Goal: Task Accomplishment & Management: Manage account settings

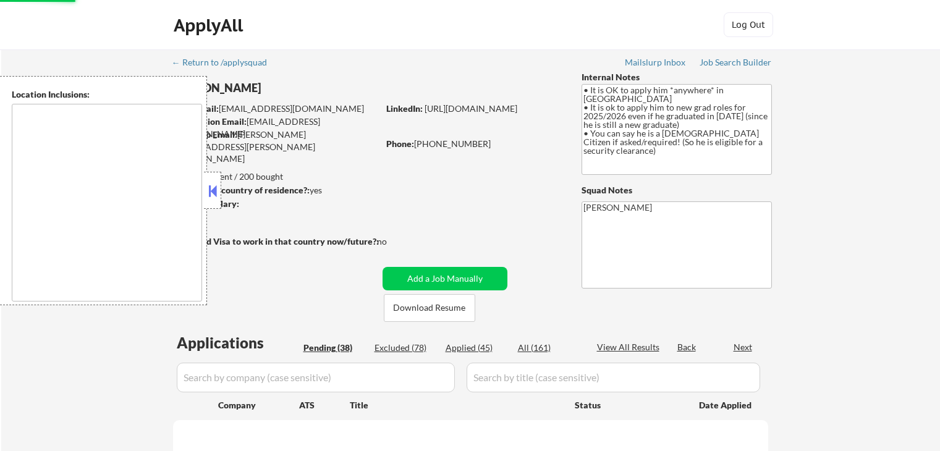
scroll to position [309, 0]
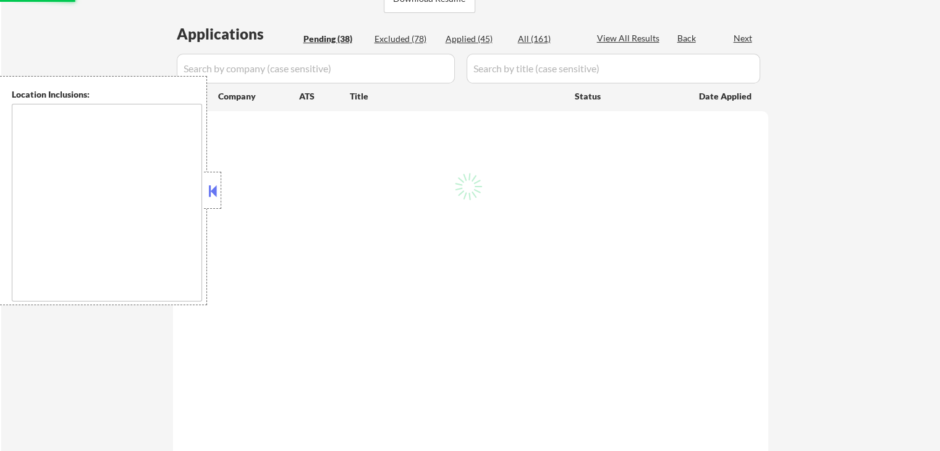
click at [210, 203] on div at bounding box center [212, 190] width 17 height 37
select select ""pending""
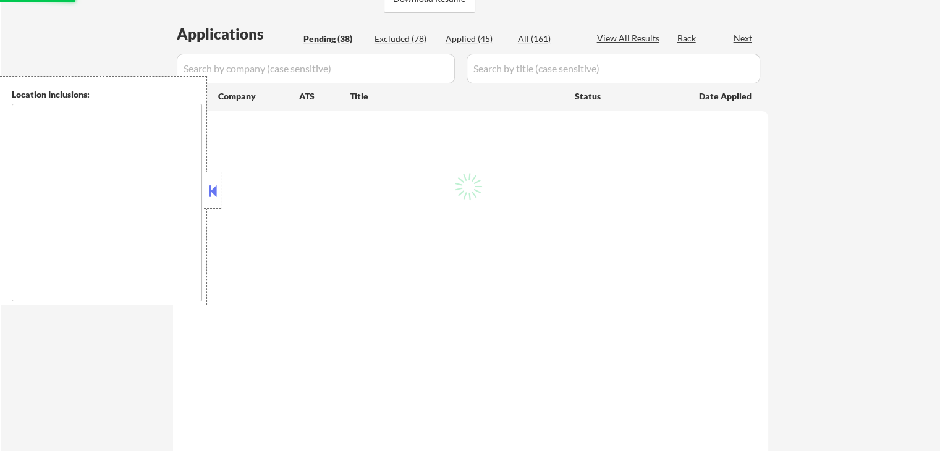
select select ""pending""
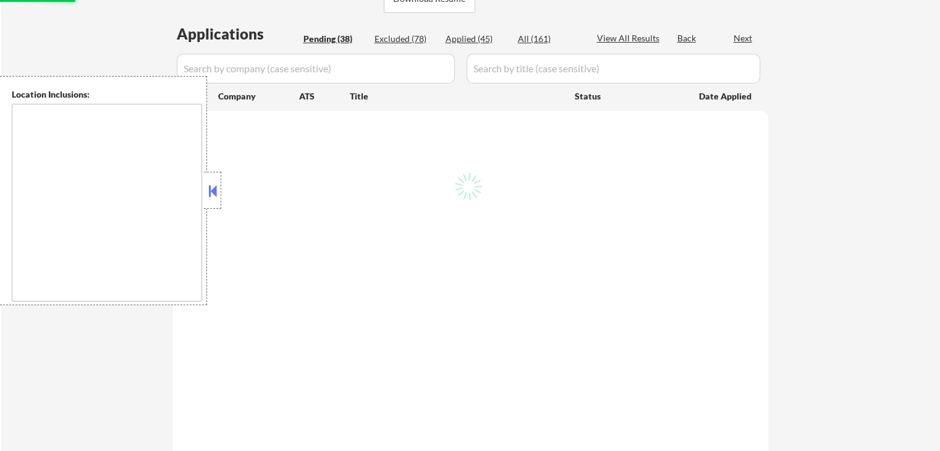
select select ""pending""
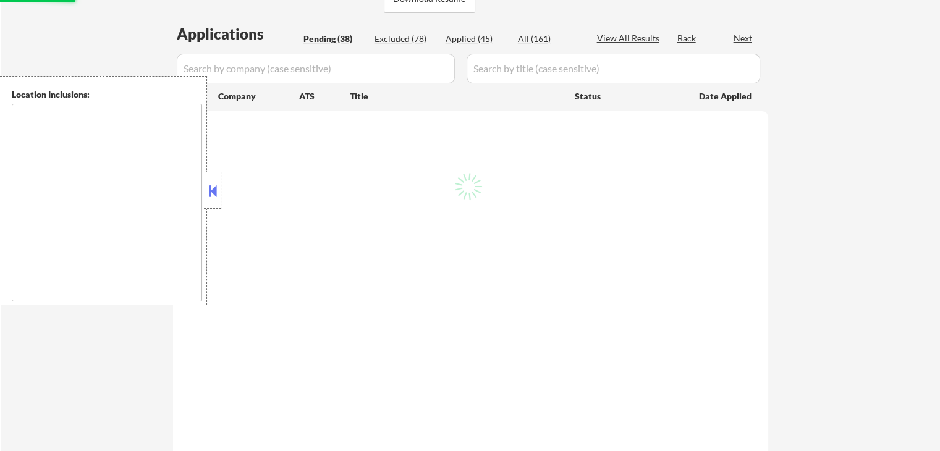
select select ""pending""
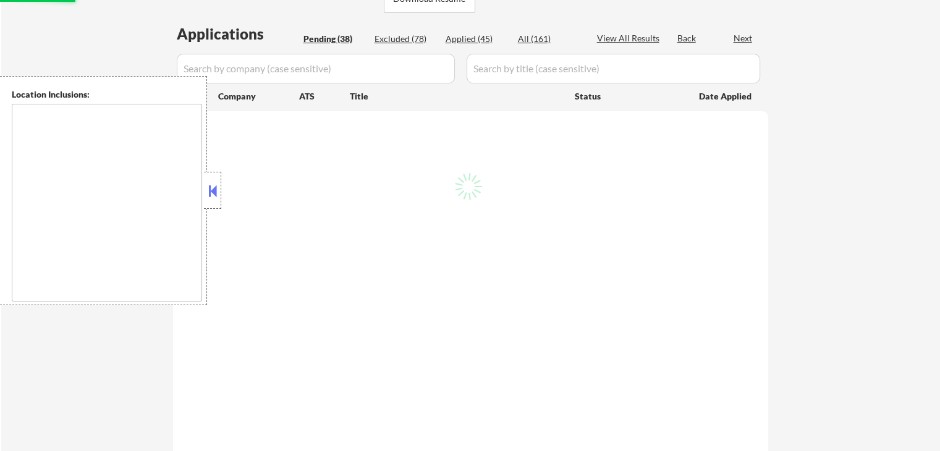
select select ""pending""
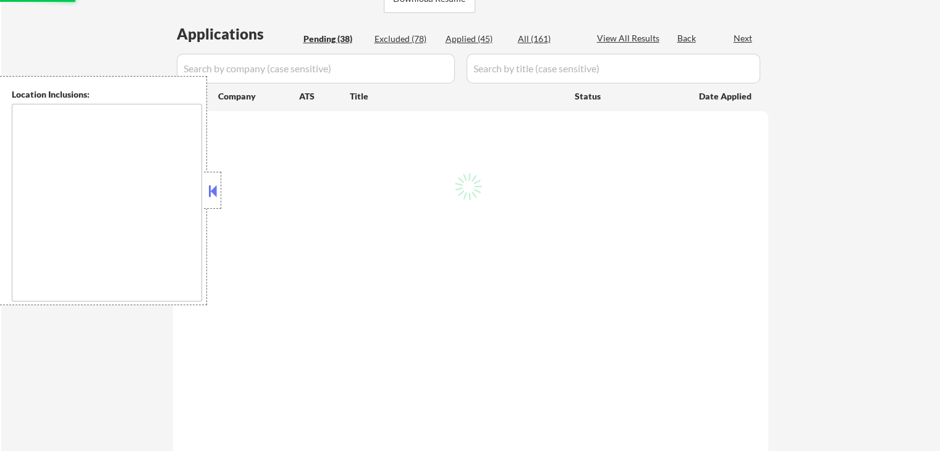
select select ""pending""
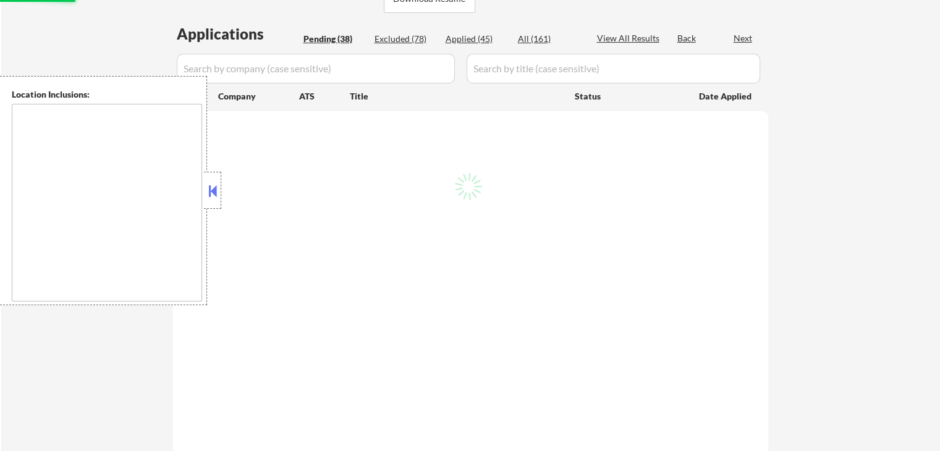
select select ""pending""
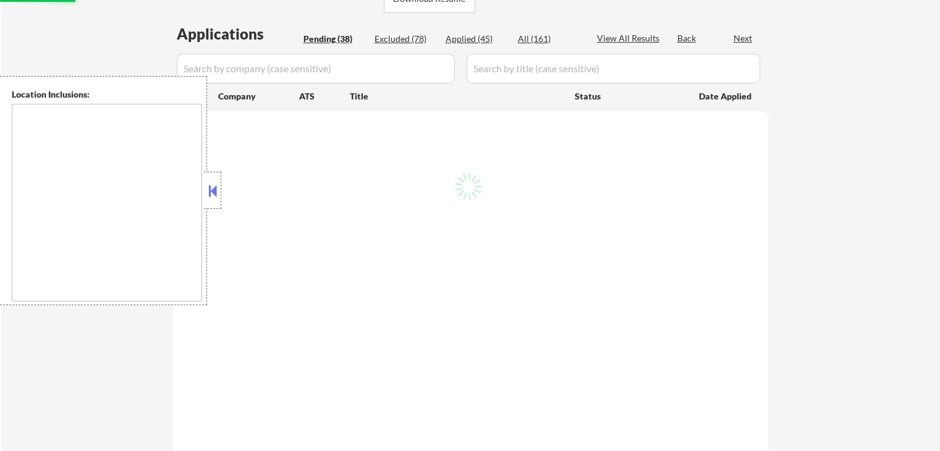
select select ""pending""
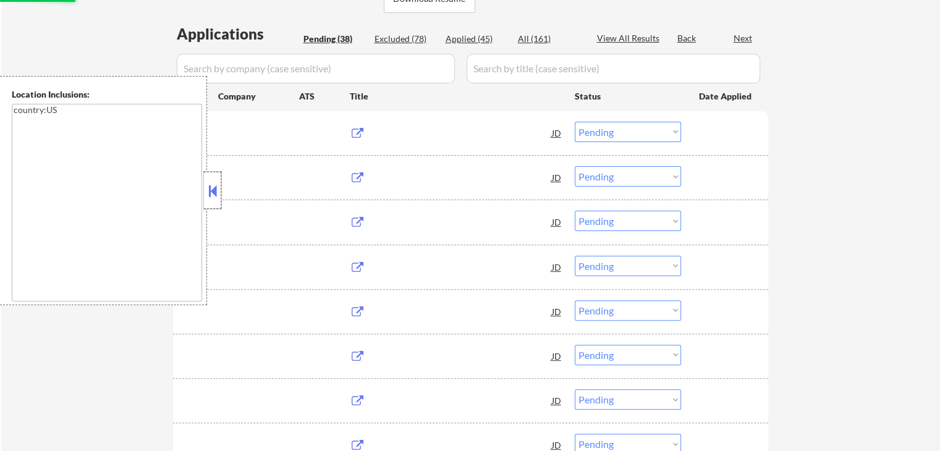
type textarea "country:[GEOGRAPHIC_DATA]"
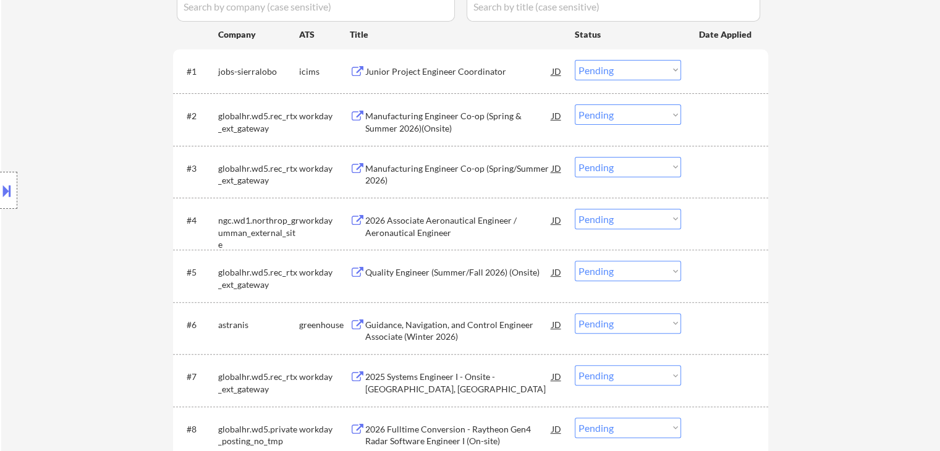
click at [106, 154] on div "Location Inclusions: country:[GEOGRAPHIC_DATA]" at bounding box center [110, 190] width 221 height 229
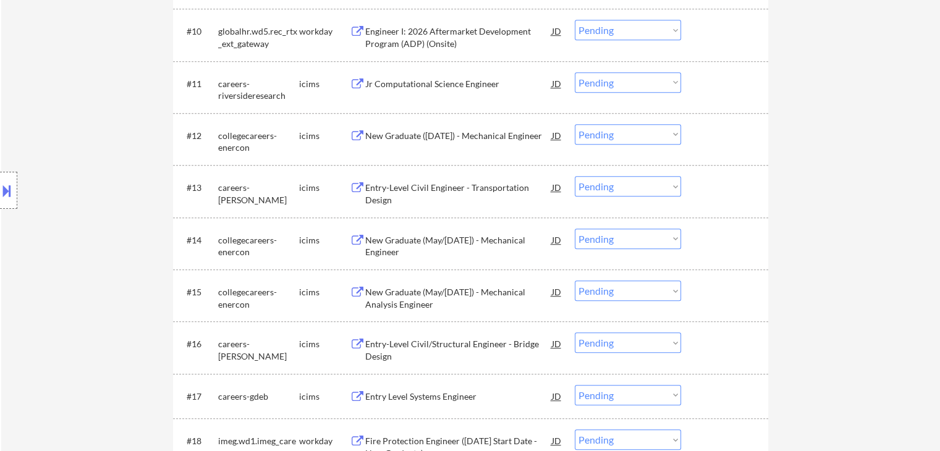
click at [123, 163] on div "Location Inclusions: country:[GEOGRAPHIC_DATA]" at bounding box center [110, 190] width 221 height 229
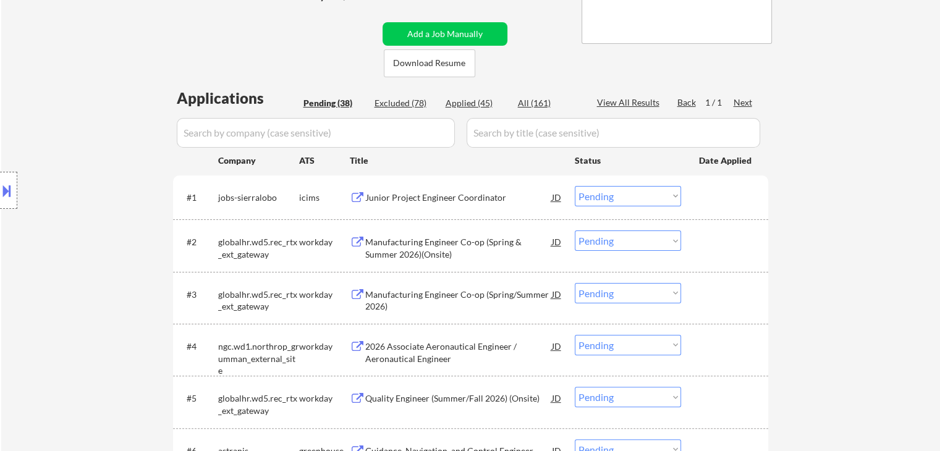
scroll to position [247, 0]
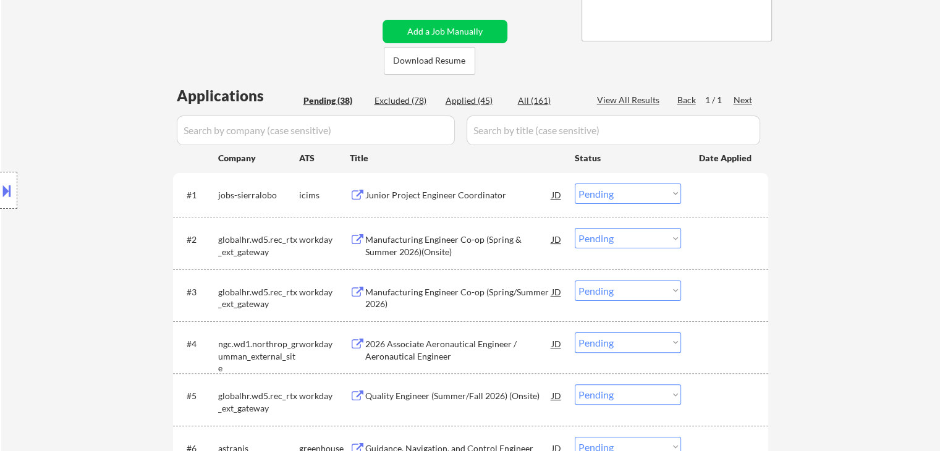
click at [90, 140] on div "Location Inclusions: country:[GEOGRAPHIC_DATA]" at bounding box center [110, 190] width 221 height 229
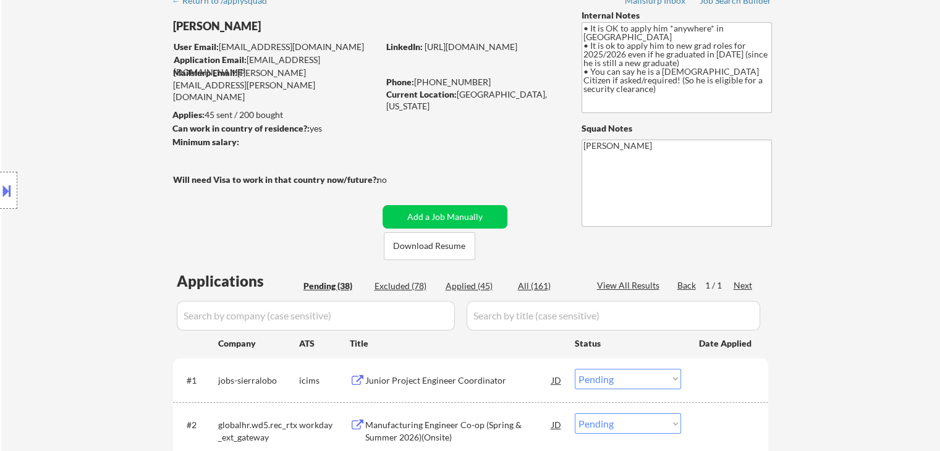
drag, startPoint x: 90, startPoint y: 144, endPoint x: 198, endPoint y: 143, distance: 108.8
click at [91, 145] on div "Location Inclusions: country:[GEOGRAPHIC_DATA]" at bounding box center [110, 190] width 221 height 229
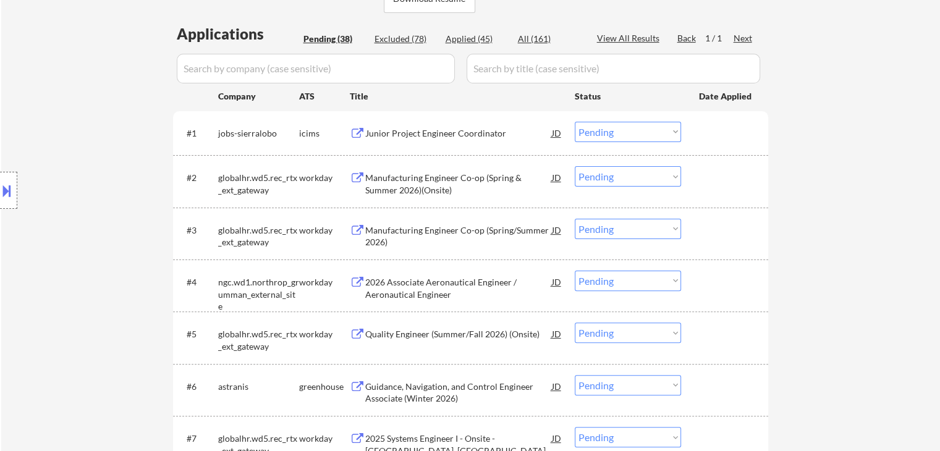
scroll to position [124, 0]
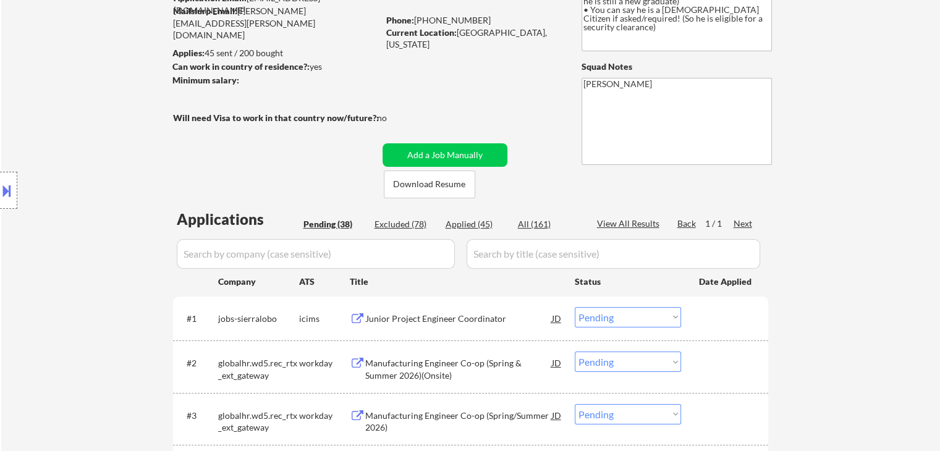
click at [86, 169] on div "Location Inclusions: country:[GEOGRAPHIC_DATA]" at bounding box center [110, 190] width 221 height 229
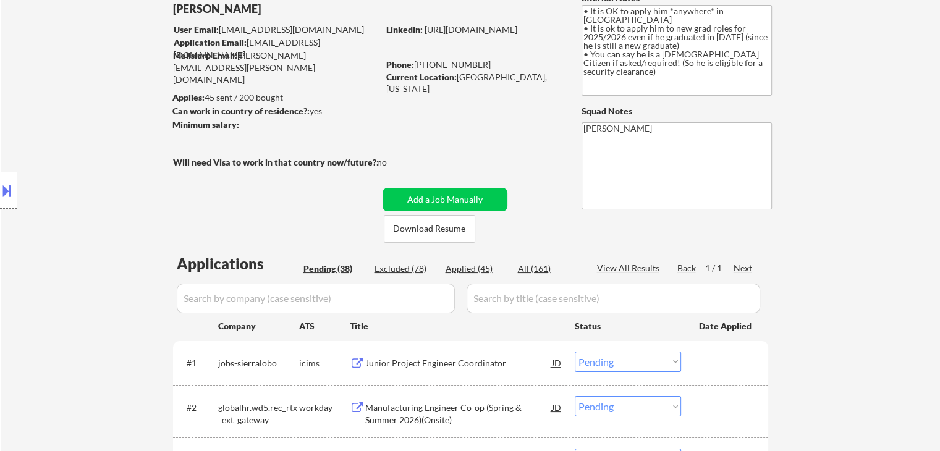
scroll to position [62, 0]
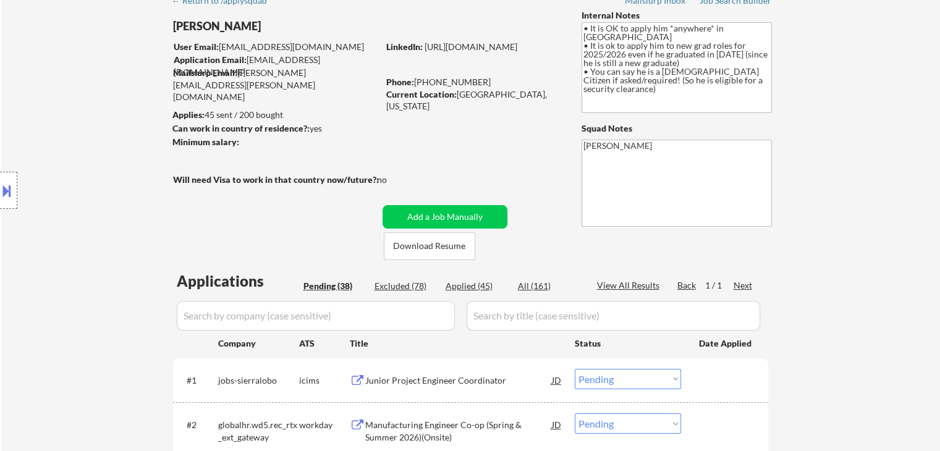
click at [77, 181] on div "Location Inclusions: country:[GEOGRAPHIC_DATA]" at bounding box center [110, 190] width 221 height 229
click at [77, 182] on div "Location Inclusions: country:[GEOGRAPHIC_DATA]" at bounding box center [110, 190] width 221 height 229
click at [77, 183] on div "Location Inclusions: country:[GEOGRAPHIC_DATA]" at bounding box center [110, 190] width 221 height 229
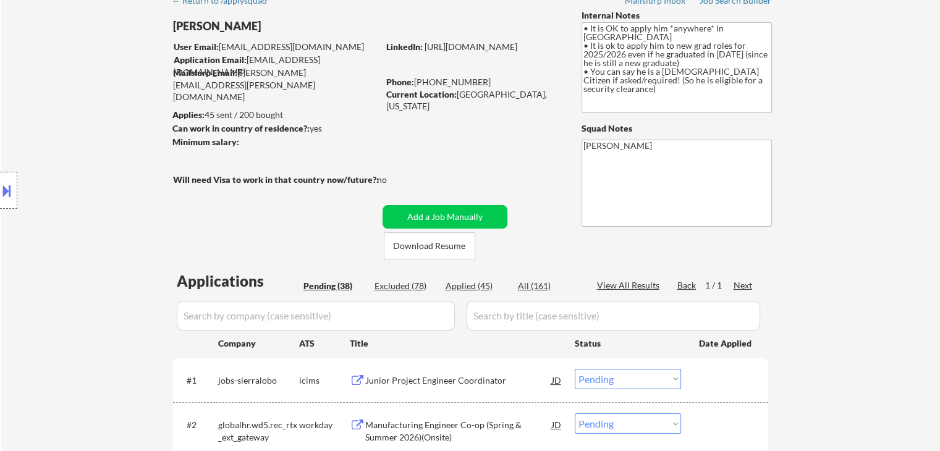
click at [52, 184] on div "Location Inclusions: country:[GEOGRAPHIC_DATA]" at bounding box center [110, 190] width 221 height 229
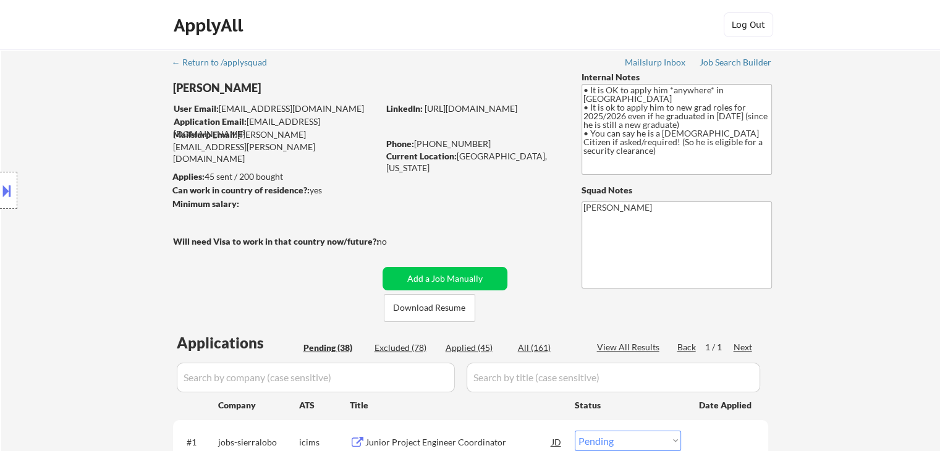
click at [52, 183] on div "Location Inclusions: country:[GEOGRAPHIC_DATA]" at bounding box center [110, 190] width 221 height 229
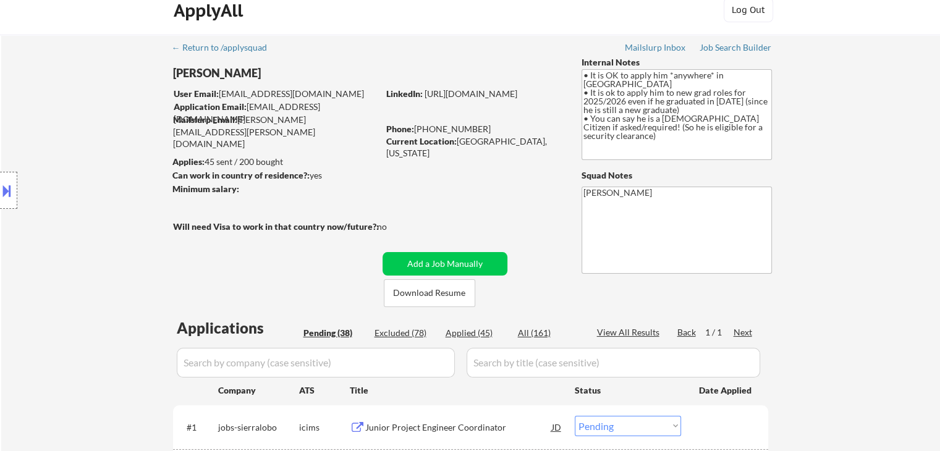
scroll to position [62, 0]
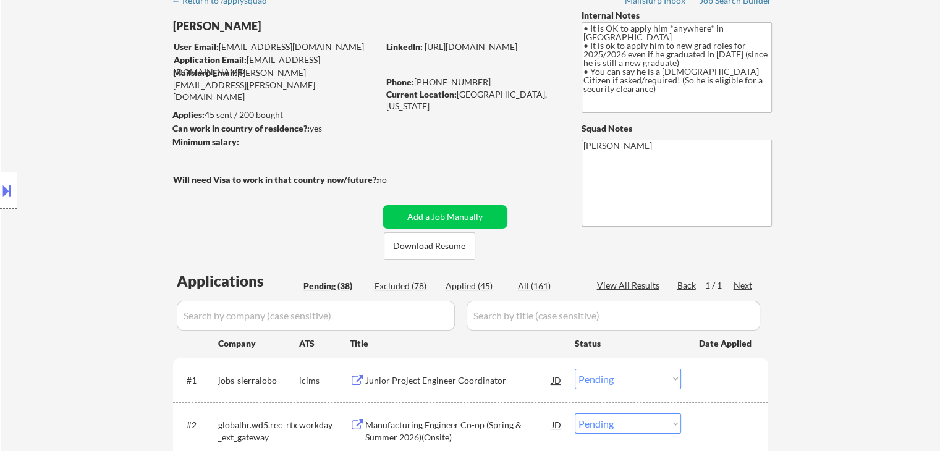
click at [52, 184] on div "Location Inclusions: country:[GEOGRAPHIC_DATA]" at bounding box center [110, 190] width 221 height 229
click at [53, 185] on div "Location Inclusions: country:[GEOGRAPHIC_DATA]" at bounding box center [110, 190] width 221 height 229
click at [54, 185] on div "Location Inclusions: country:[GEOGRAPHIC_DATA]" at bounding box center [110, 190] width 221 height 229
click at [57, 187] on div "Location Inclusions: country:[GEOGRAPHIC_DATA]" at bounding box center [110, 190] width 221 height 229
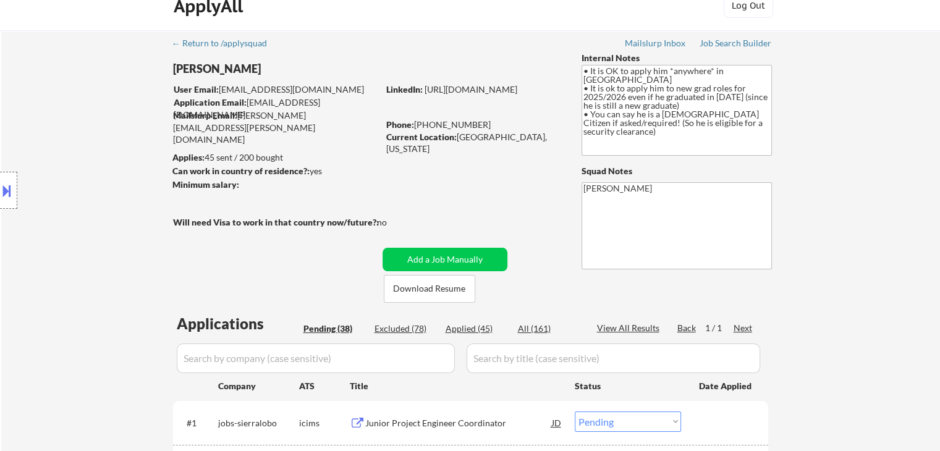
scroll to position [0, 0]
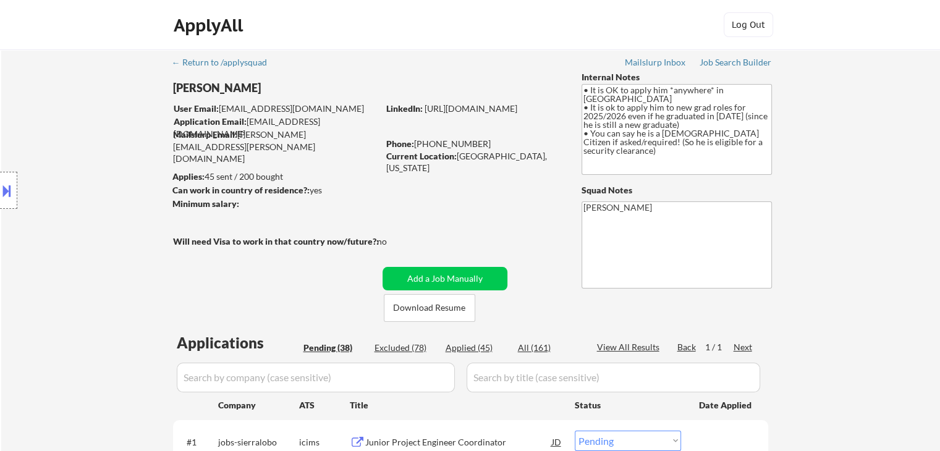
click at [57, 187] on div "Location Inclusions: country:[GEOGRAPHIC_DATA]" at bounding box center [110, 190] width 221 height 229
click at [53, 186] on div "Location Inclusions: country:[GEOGRAPHIC_DATA]" at bounding box center [110, 190] width 221 height 229
click at [126, 122] on div "Location Inclusions: country:[GEOGRAPHIC_DATA]" at bounding box center [110, 190] width 221 height 229
click at [728, 58] on div "Job Search Builder" at bounding box center [736, 62] width 72 height 9
drag, startPoint x: 140, startPoint y: 184, endPoint x: 284, endPoint y: 185, distance: 144.1
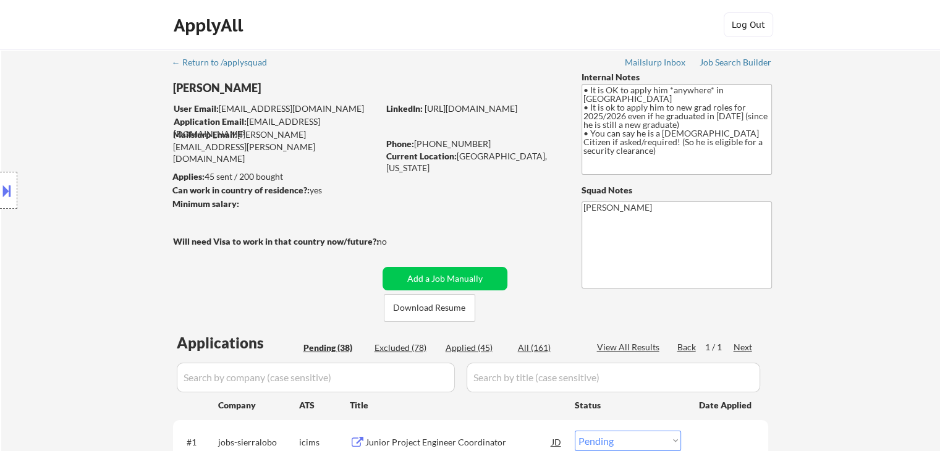
click at [141, 184] on div "Location Inclusions: country:[GEOGRAPHIC_DATA]" at bounding box center [110, 190] width 221 height 229
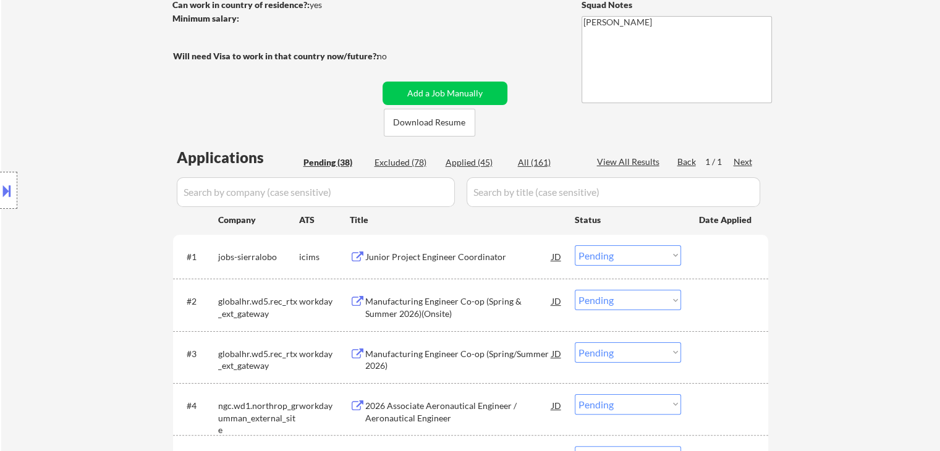
click at [430, 252] on div "Junior Project Engineer Coordinator" at bounding box center [458, 257] width 187 height 12
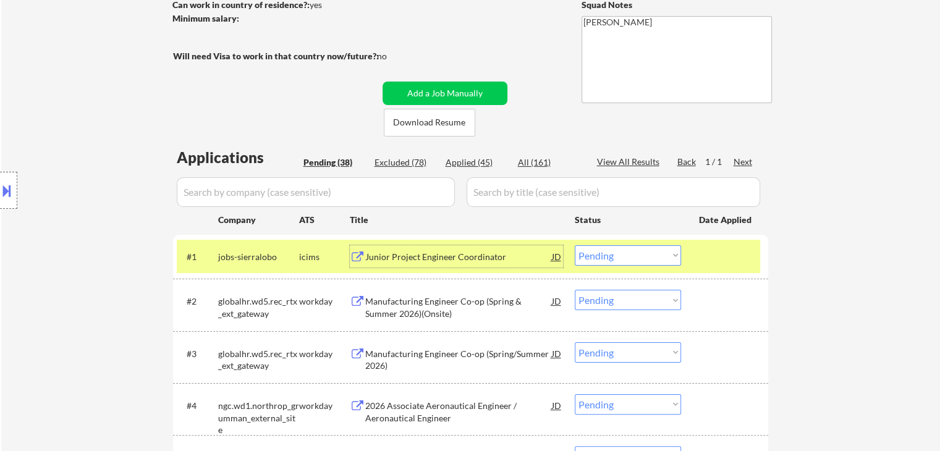
click at [3, 203] on div at bounding box center [8, 190] width 17 height 37
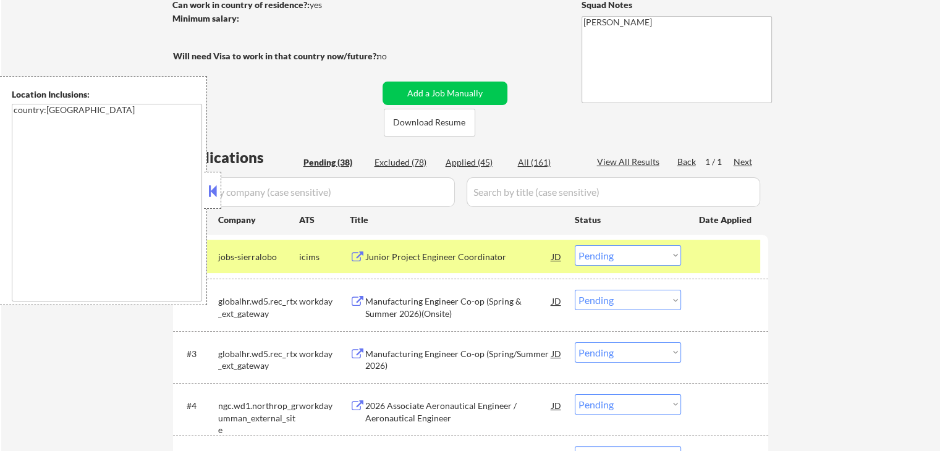
click at [54, 177] on textarea "country:[GEOGRAPHIC_DATA]" at bounding box center [107, 203] width 190 height 198
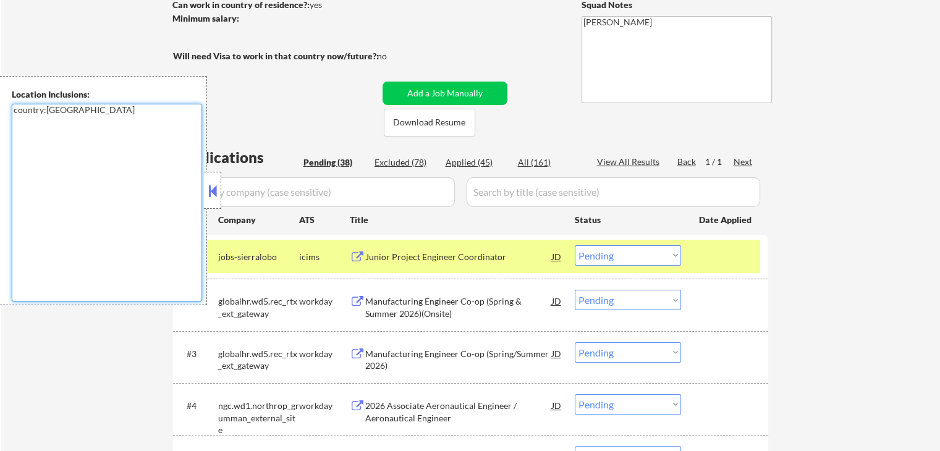
click at [211, 189] on button at bounding box center [213, 191] width 14 height 19
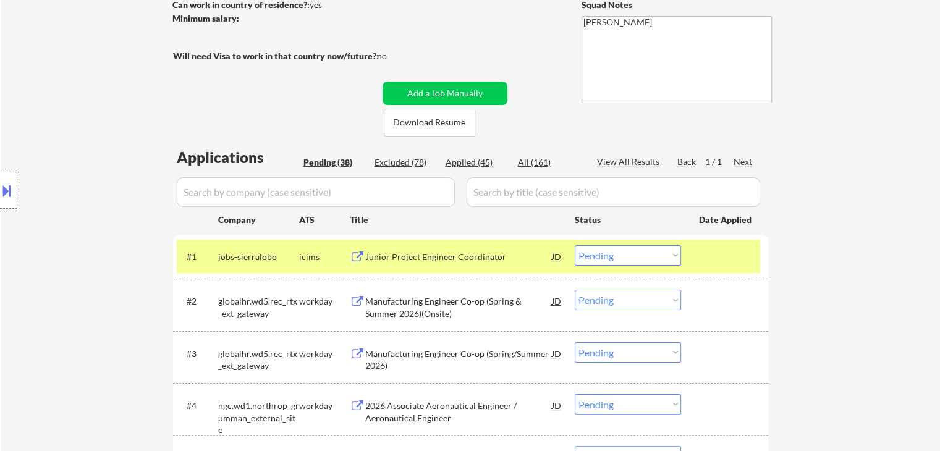
click at [665, 243] on div "#1 jobs-sierralobo icims Junior Project Engineer Coordinator JD Choose an optio…" at bounding box center [469, 256] width 584 height 33
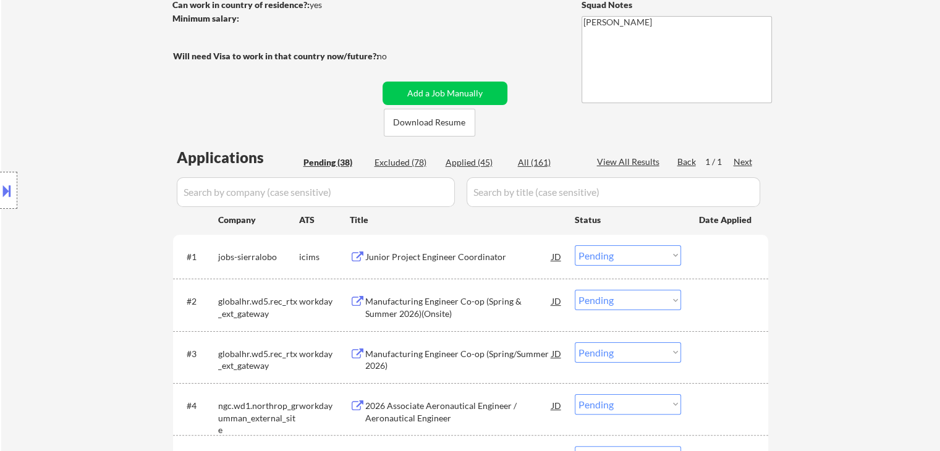
click at [664, 258] on select "Choose an option... Pending Applied Excluded (Questions) Excluded (Expired) Exc…" at bounding box center [628, 255] width 106 height 20
click at [575, 245] on select "Choose an option... Pending Applied Excluded (Questions) Excluded (Expired) Exc…" at bounding box center [628, 255] width 106 height 20
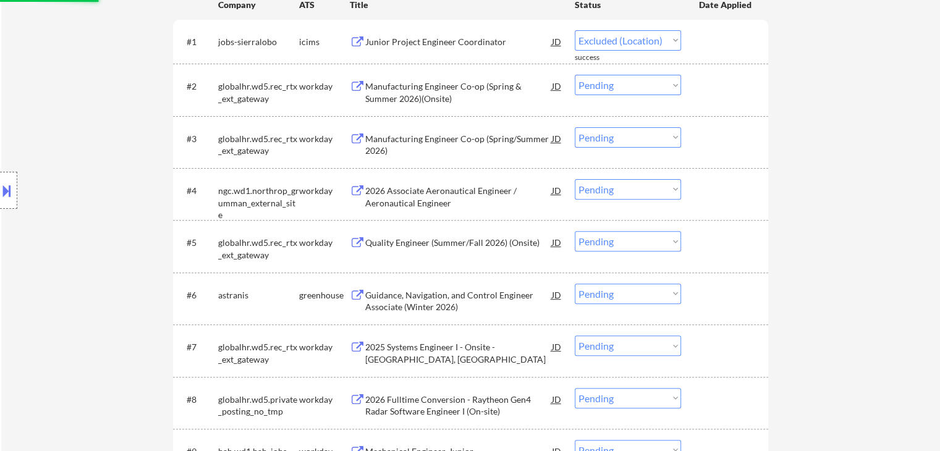
scroll to position [371, 0]
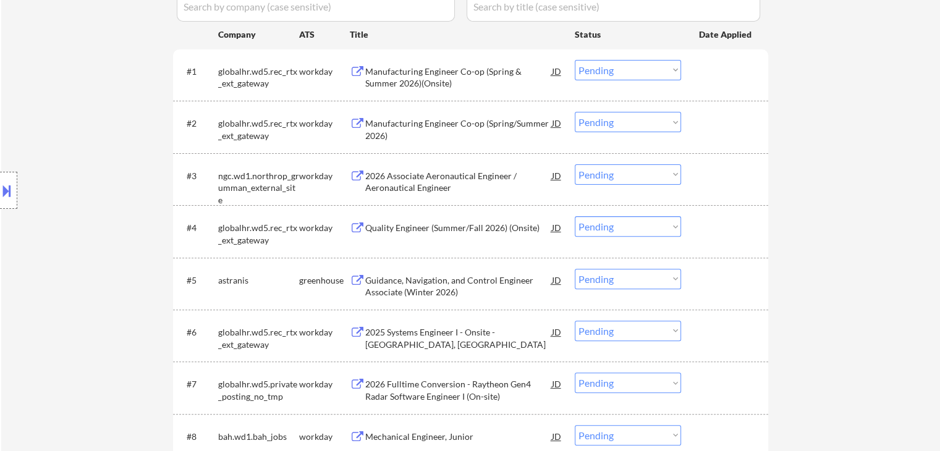
click at [423, 79] on div "Manufacturing Engineer Co-op (Spring & Summer 2026)(Onsite)" at bounding box center [458, 78] width 187 height 24
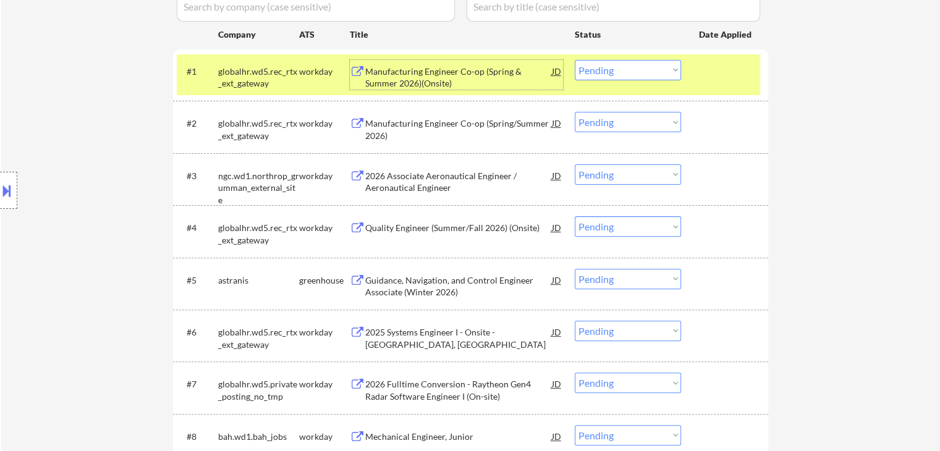
click at [601, 63] on select "Choose an option... Pending Applied Excluded (Questions) Excluded (Expired) Exc…" at bounding box center [628, 70] width 106 height 20
click at [575, 60] on select "Choose an option... Pending Applied Excluded (Questions) Excluded (Expired) Exc…" at bounding box center [628, 70] width 106 height 20
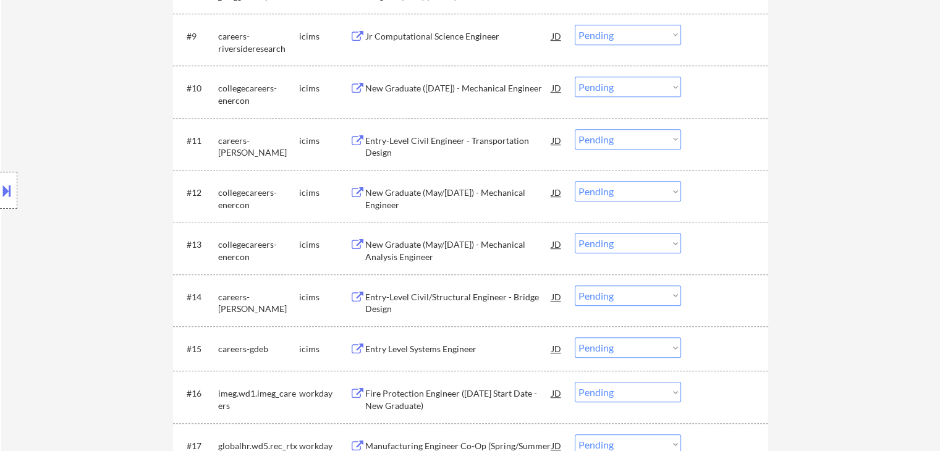
scroll to position [680, 0]
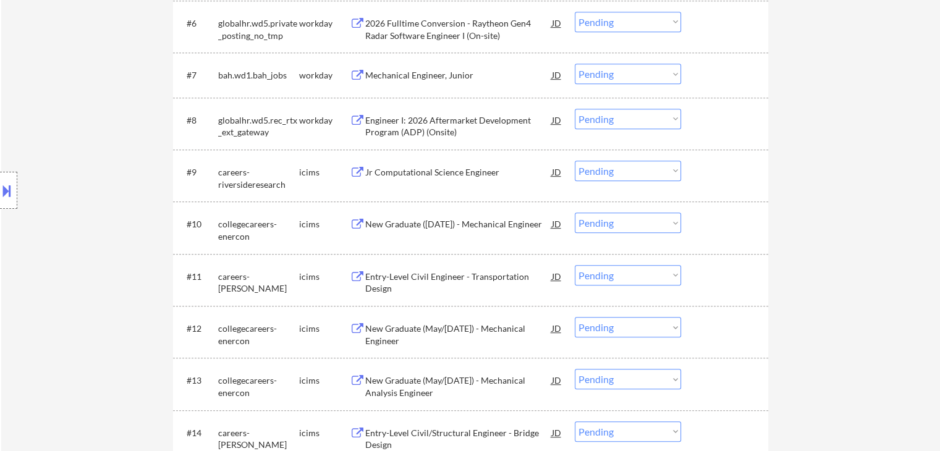
click at [90, 140] on div "Location Inclusions: country:[GEOGRAPHIC_DATA]" at bounding box center [110, 190] width 221 height 229
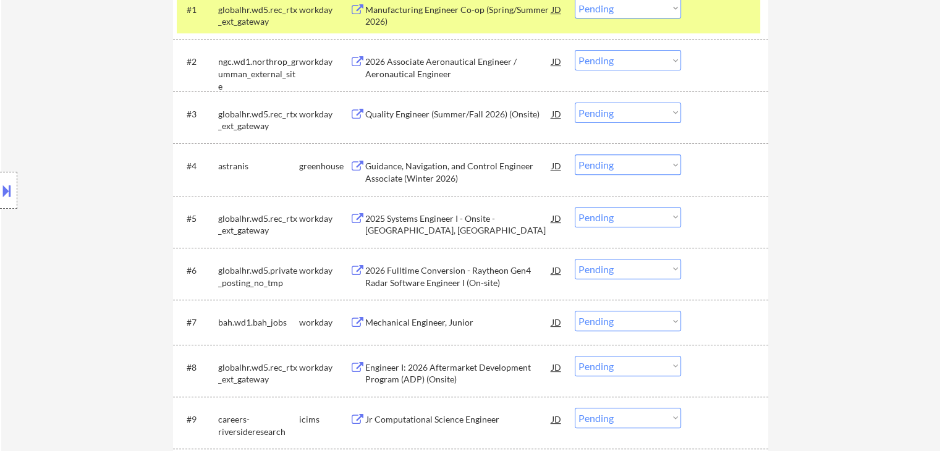
scroll to position [185, 0]
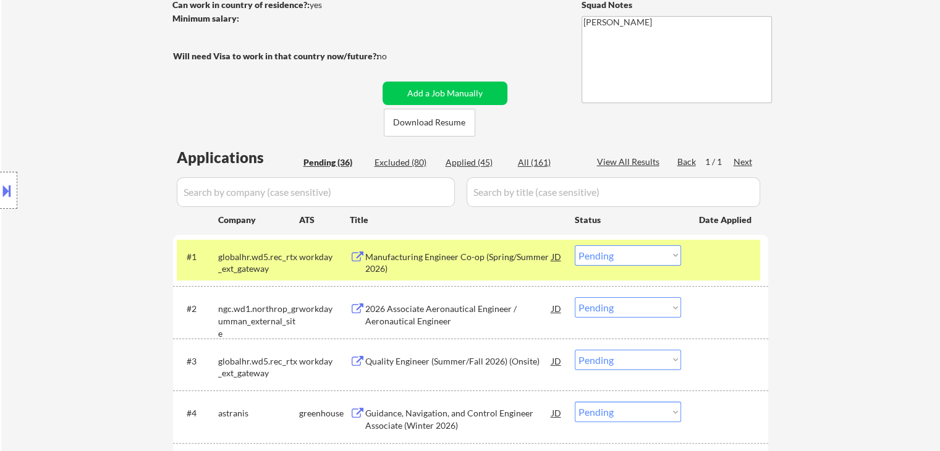
click at [84, 187] on div "Location Inclusions: country:[GEOGRAPHIC_DATA]" at bounding box center [110, 190] width 221 height 229
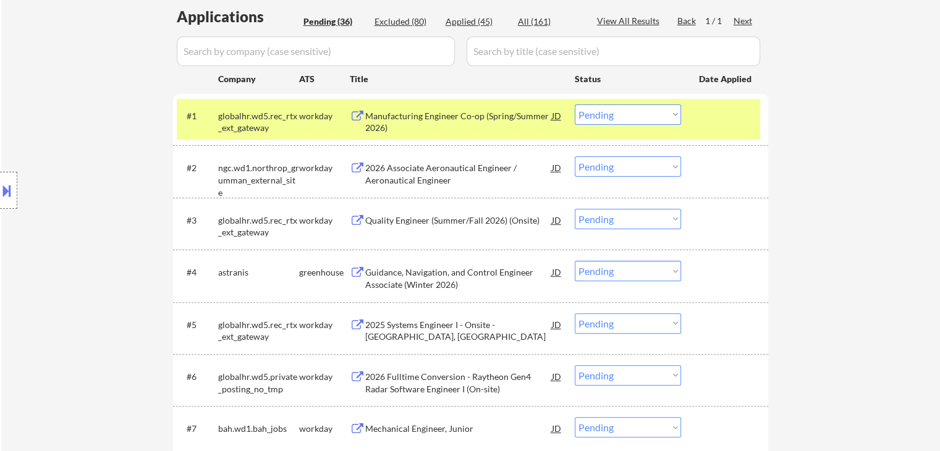
scroll to position [371, 0]
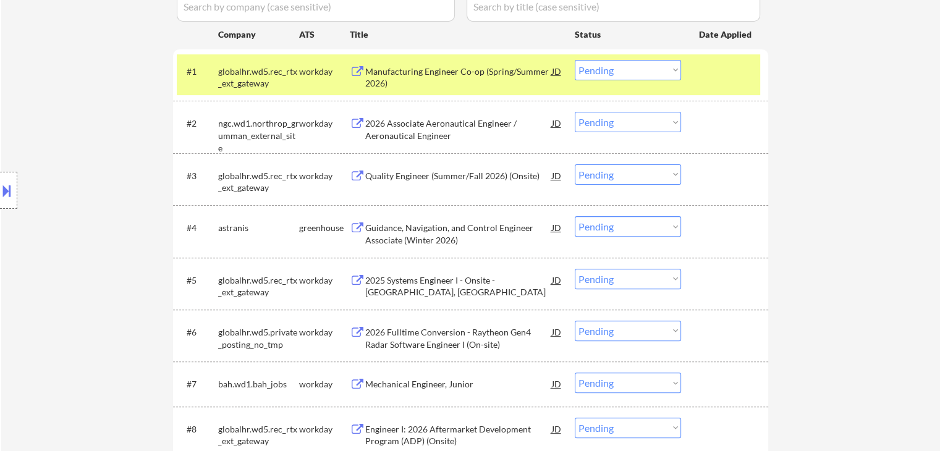
click at [454, 70] on div "Manufacturing Engineer Co-op (Spring/Summer 2026)" at bounding box center [458, 78] width 187 height 24
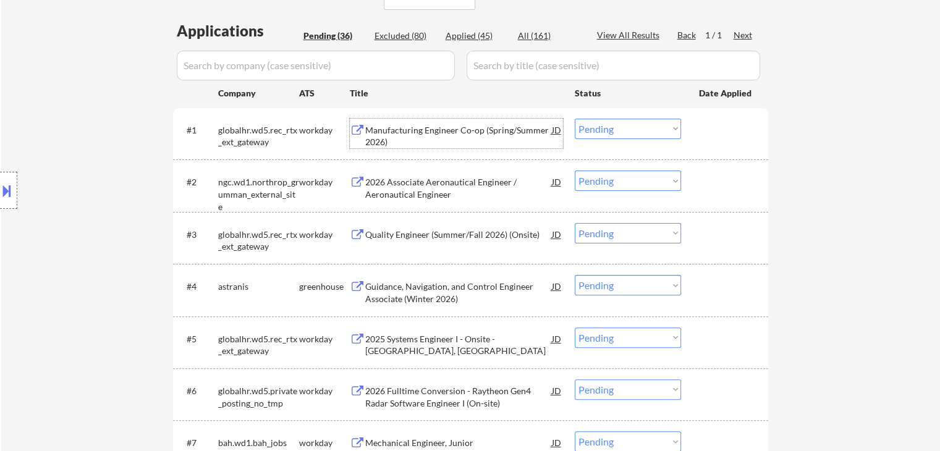
scroll to position [247, 0]
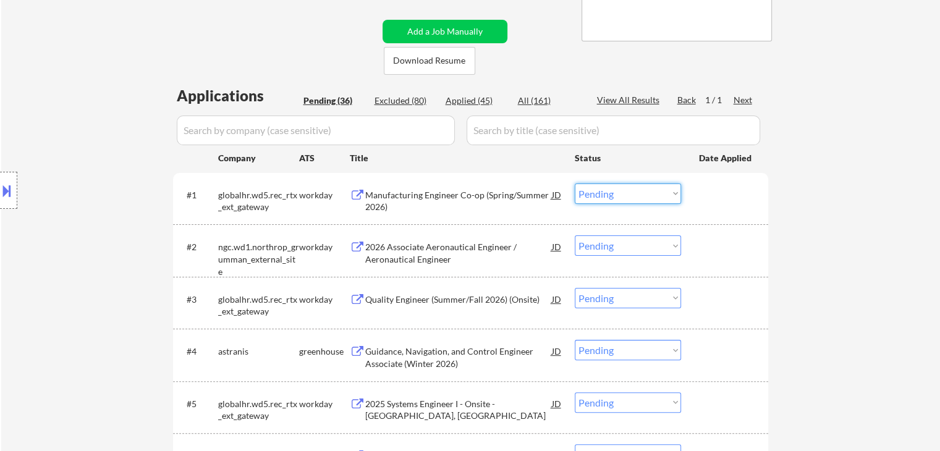
click at [618, 197] on select "Choose an option... Pending Applied Excluded (Questions) Excluded (Expired) Exc…" at bounding box center [628, 194] width 106 height 20
click at [575, 184] on select "Choose an option... Pending Applied Excluded (Questions) Excluded (Expired) Exc…" at bounding box center [628, 194] width 106 height 20
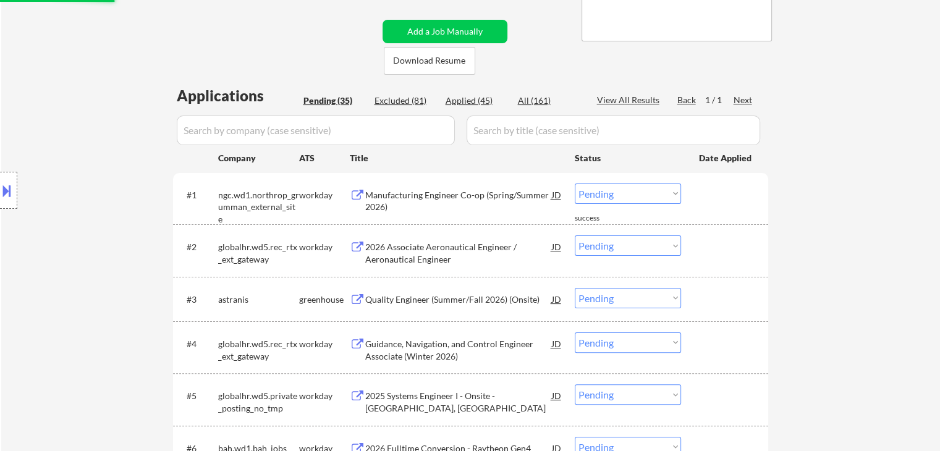
click at [89, 161] on div "Location Inclusions: country:[GEOGRAPHIC_DATA]" at bounding box center [110, 190] width 221 height 229
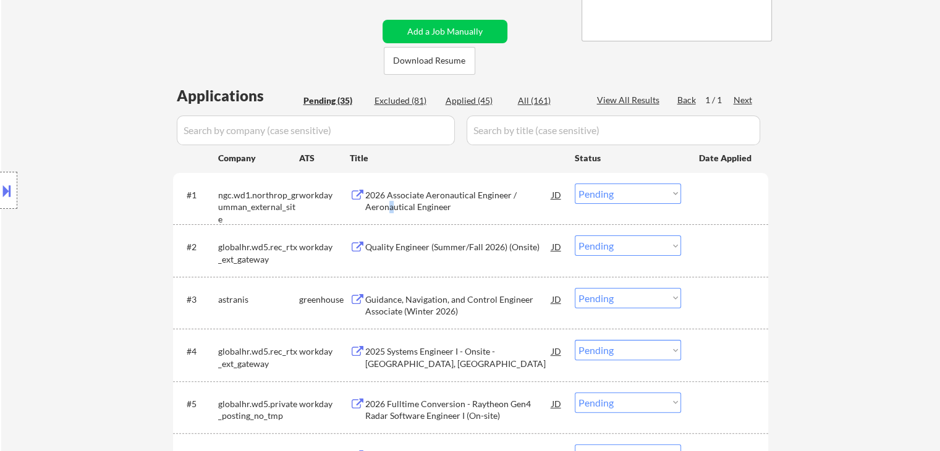
click at [391, 206] on div "2026 Associate Aeronautical Engineer / Aeronautical Engineer" at bounding box center [458, 201] width 187 height 24
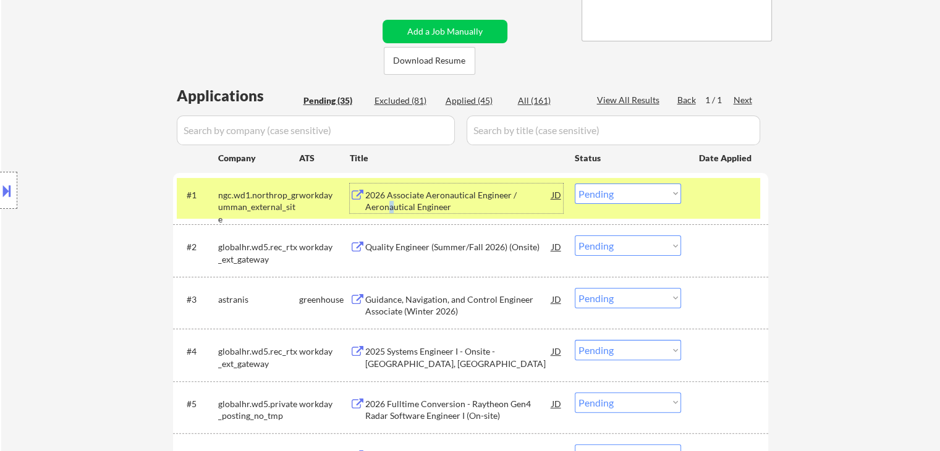
click at [648, 196] on select "Choose an option... Pending Applied Excluded (Questions) Excluded (Expired) Exc…" at bounding box center [628, 194] width 106 height 20
click at [575, 184] on select "Choose an option... Pending Applied Excluded (Questions) Excluded (Expired) Exc…" at bounding box center [628, 194] width 106 height 20
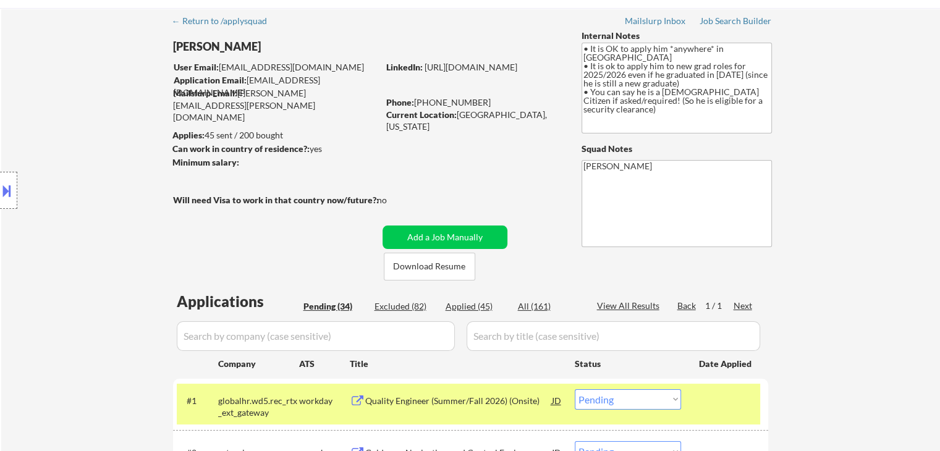
scroll to position [0, 0]
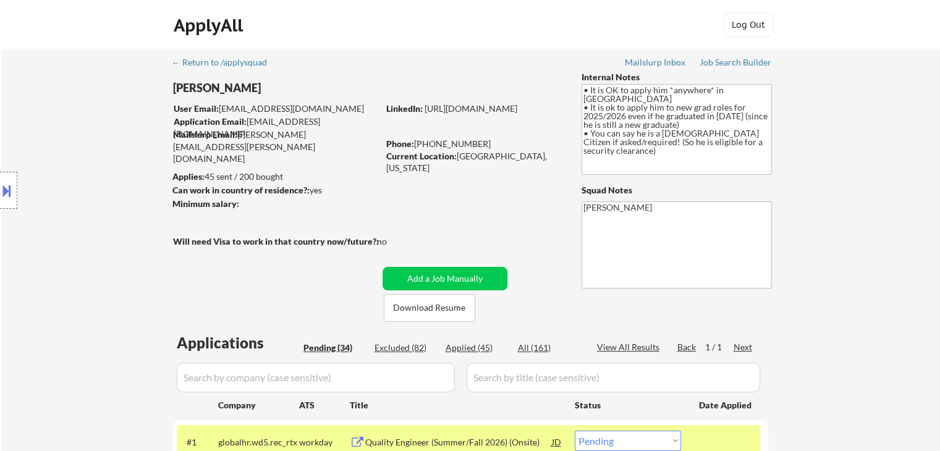
click at [252, 208] on div "Minimum salary:" at bounding box center [275, 204] width 206 height 12
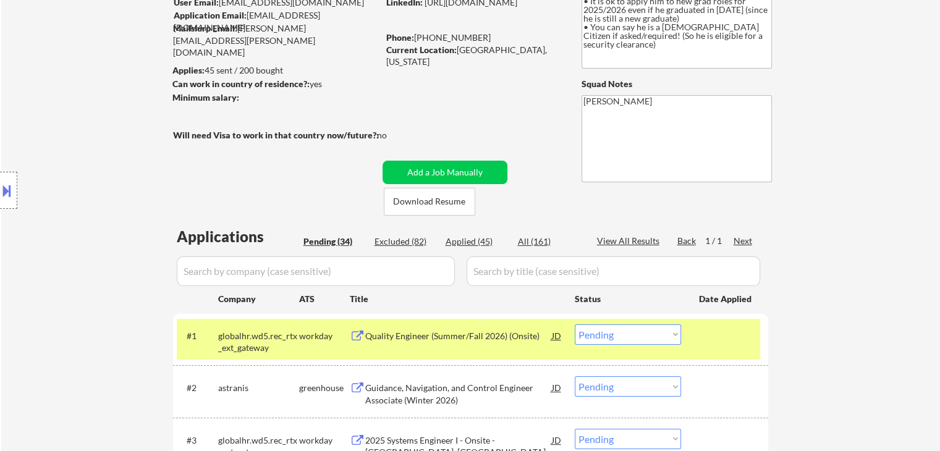
scroll to position [185, 0]
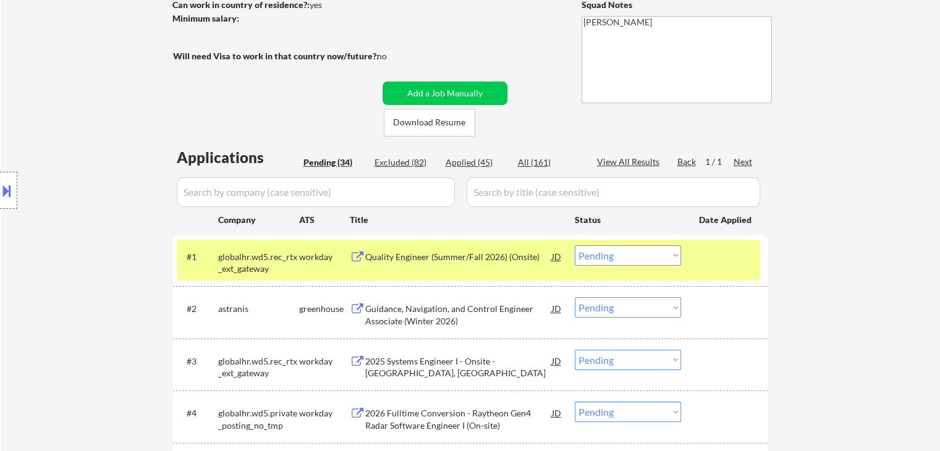
click at [443, 257] on div "Quality Engineer (Summer/Fall 2026) (Onsite)" at bounding box center [458, 257] width 187 height 12
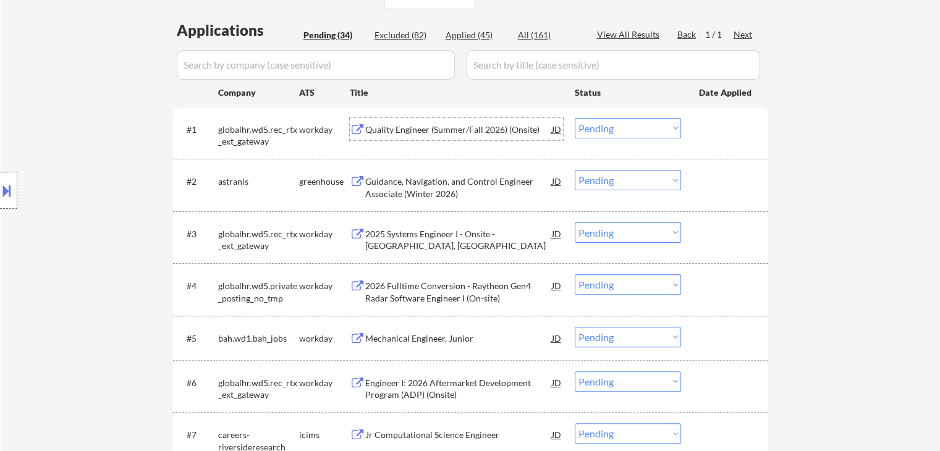
scroll to position [371, 0]
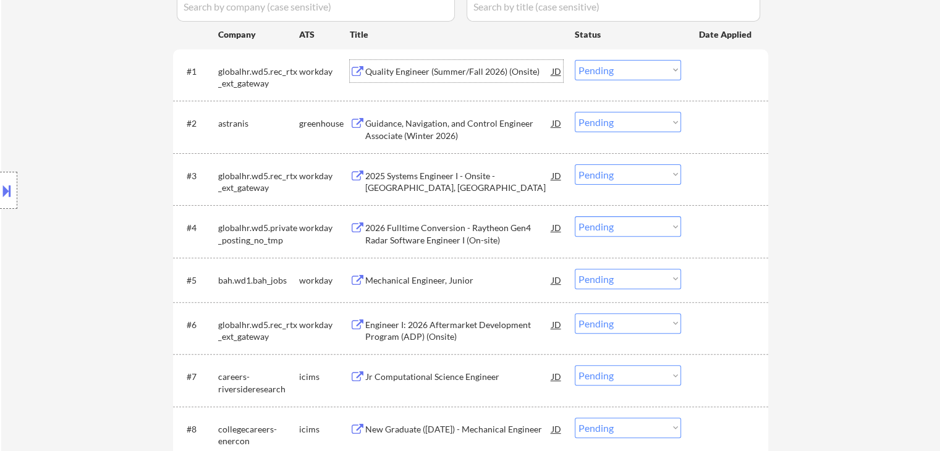
click at [608, 67] on select "Choose an option... Pending Applied Excluded (Questions) Excluded (Expired) Exc…" at bounding box center [628, 70] width 106 height 20
click at [575, 60] on select "Choose an option... Pending Applied Excluded (Questions) Excluded (Expired) Exc…" at bounding box center [628, 70] width 106 height 20
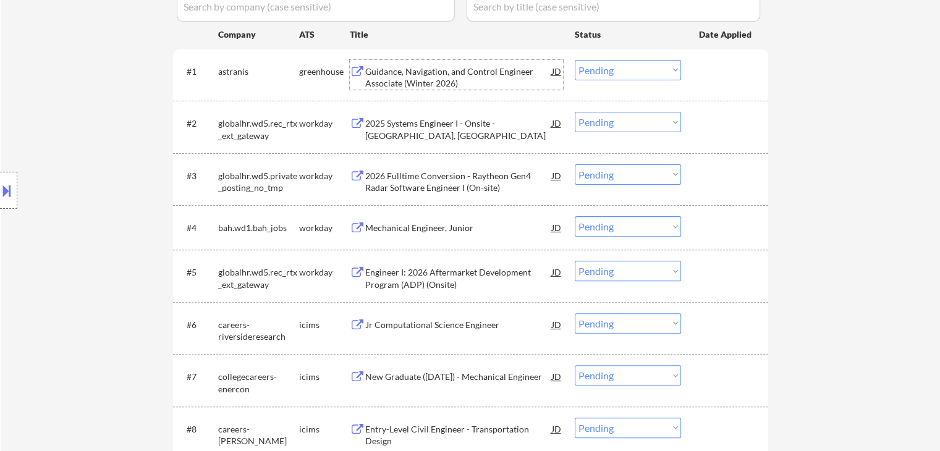
click at [400, 79] on div "Guidance, Navigation, and Control Engineer Associate (Winter 2026)" at bounding box center [458, 78] width 187 height 24
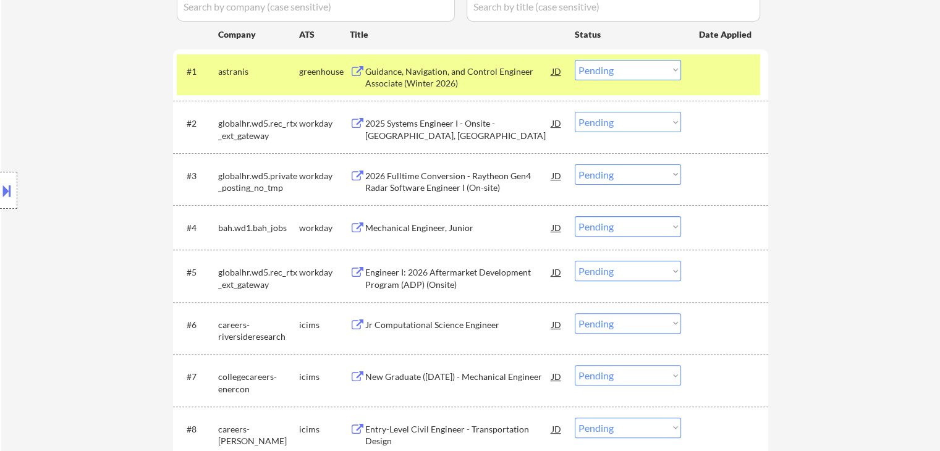
click at [406, 129] on div "2025 Systems Engineer I - Onsite - [GEOGRAPHIC_DATA], [GEOGRAPHIC_DATA]" at bounding box center [458, 129] width 187 height 24
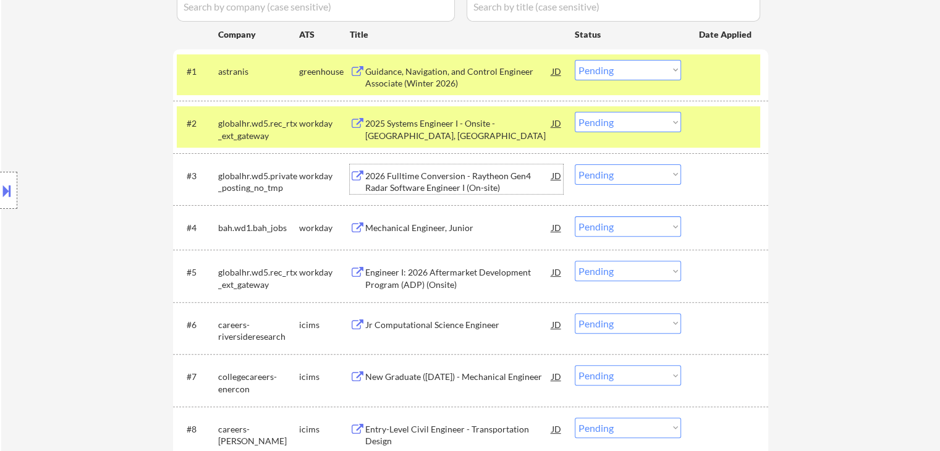
click at [410, 180] on div "2026 Fulltime Conversion - Raytheon Gen4 Radar Software Engineer I (On-site)" at bounding box center [458, 182] width 187 height 24
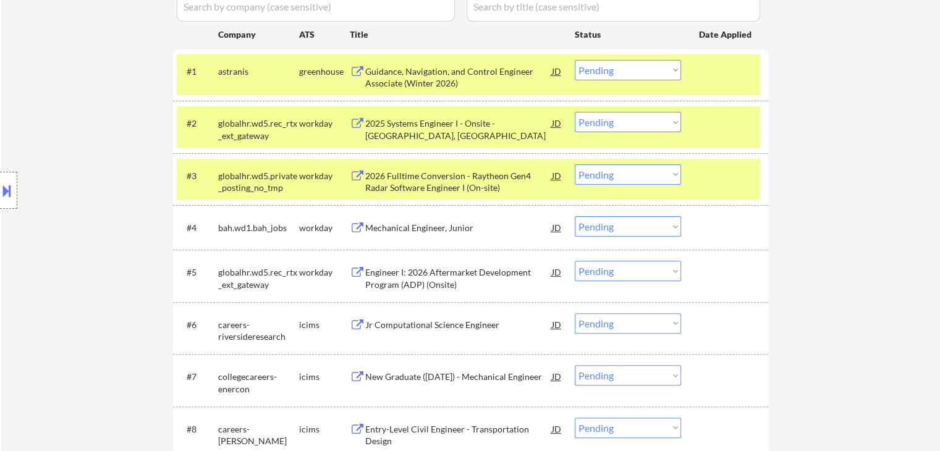
click at [399, 221] on div "Mechanical Engineer, Junior" at bounding box center [458, 227] width 187 height 22
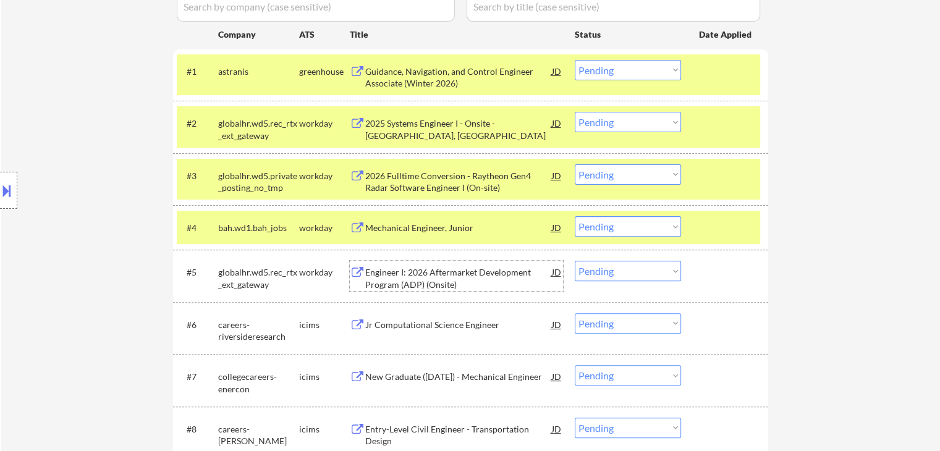
click at [403, 275] on div "Engineer I: 2026 Aftermarket Development Program (ADP) (Onsite)" at bounding box center [458, 278] width 187 height 24
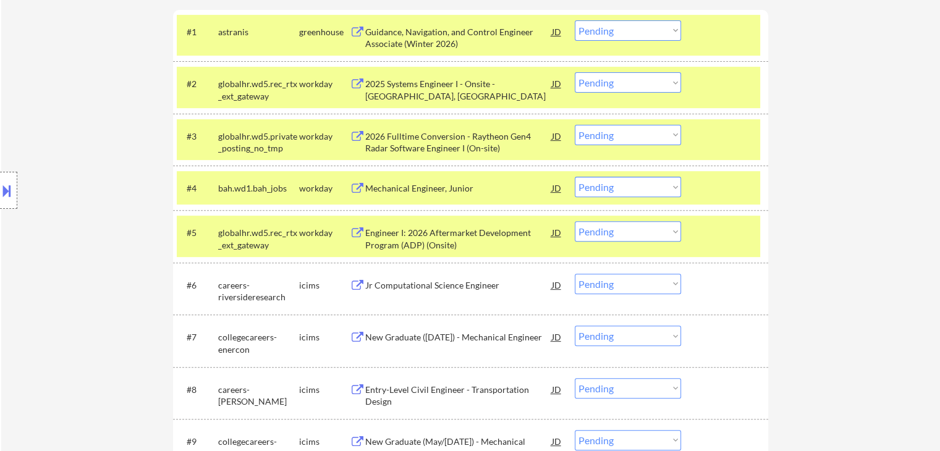
scroll to position [433, 0]
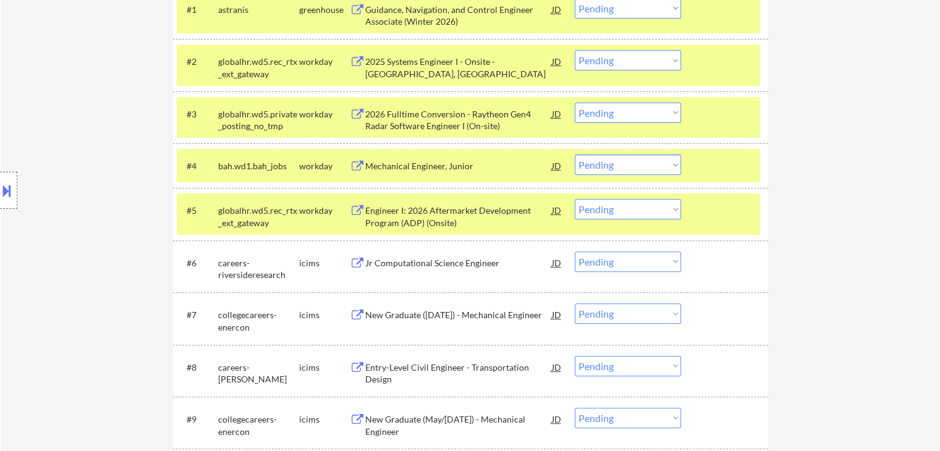
click at [409, 267] on div "Jr Computational Science Engineer" at bounding box center [458, 263] width 187 height 12
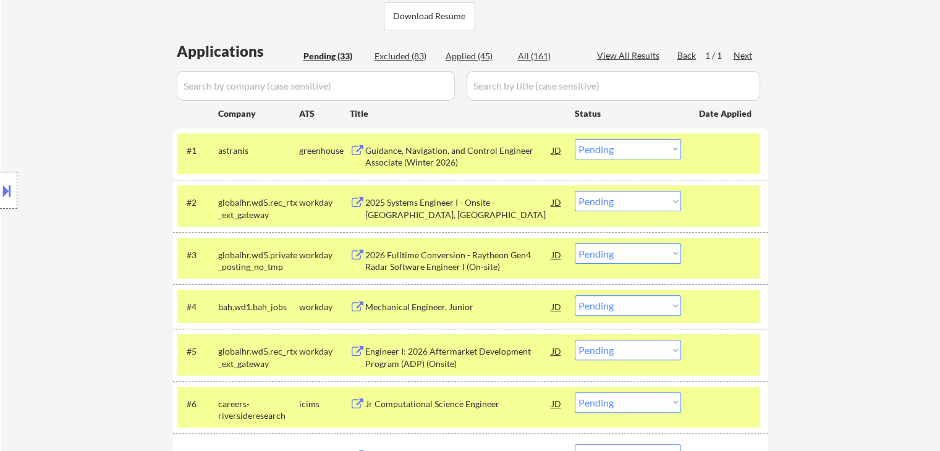
scroll to position [247, 0]
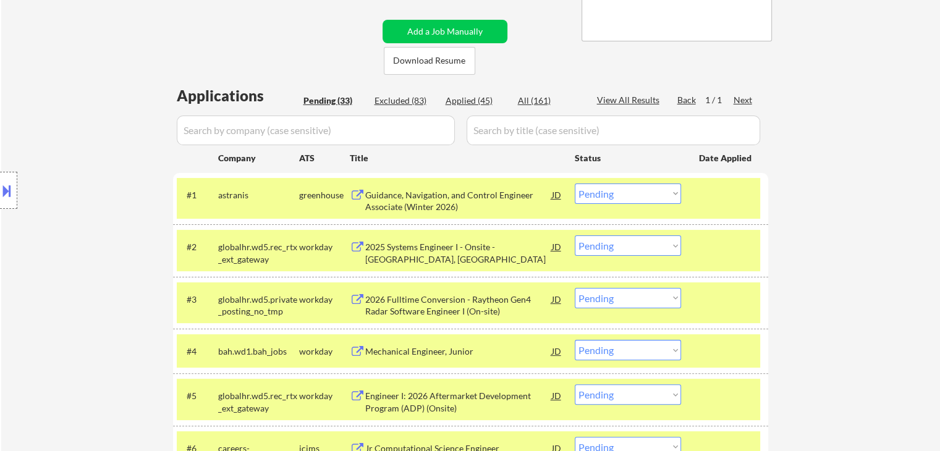
click at [613, 195] on select "Choose an option... Pending Applied Excluded (Questions) Excluded (Expired) Exc…" at bounding box center [628, 194] width 106 height 20
click at [575, 184] on select "Choose an option... Pending Applied Excluded (Questions) Excluded (Expired) Exc…" at bounding box center [628, 194] width 106 height 20
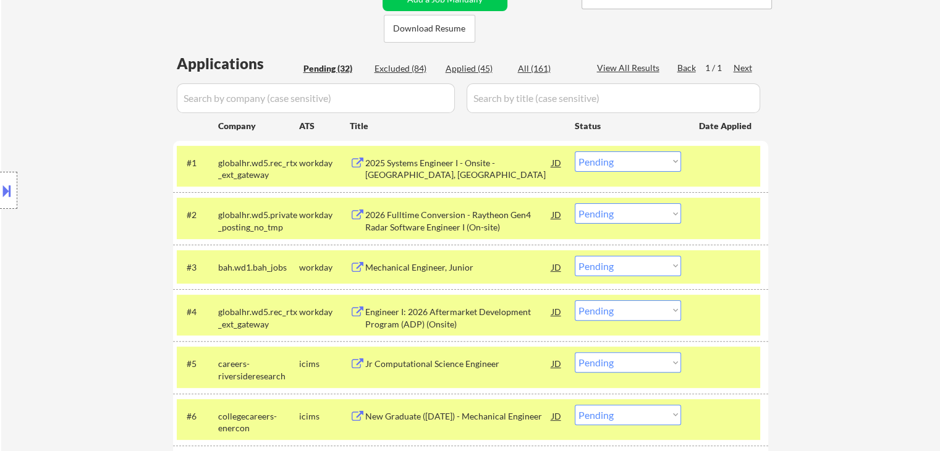
scroll to position [309, 0]
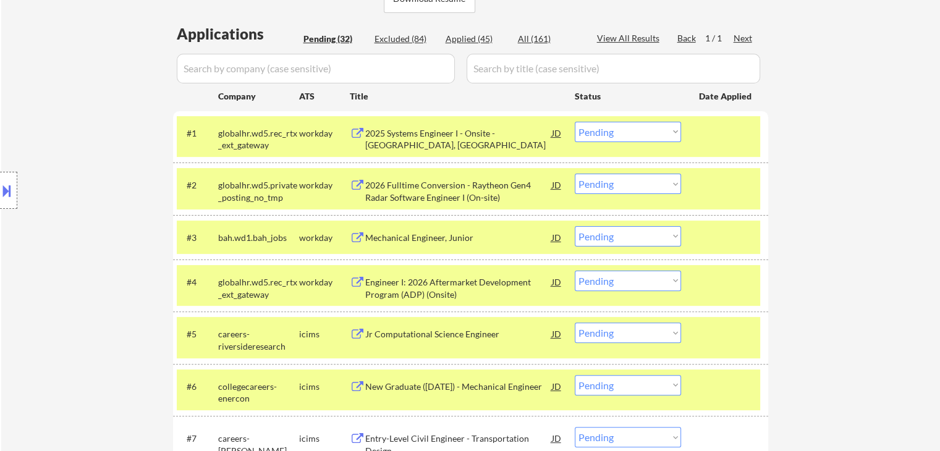
drag, startPoint x: 611, startPoint y: 139, endPoint x: 550, endPoint y: 126, distance: 62.7
click at [611, 139] on select "Choose an option... Pending Applied Excluded (Questions) Excluded (Expired) Exc…" at bounding box center [628, 132] width 106 height 20
click at [602, 130] on select "Choose an option... Pending Applied Excluded (Questions) Excluded (Expired) Exc…" at bounding box center [628, 132] width 106 height 20
click at [575, 122] on select "Choose an option... Pending Applied Excluded (Questions) Excluded (Expired) Exc…" at bounding box center [628, 132] width 106 height 20
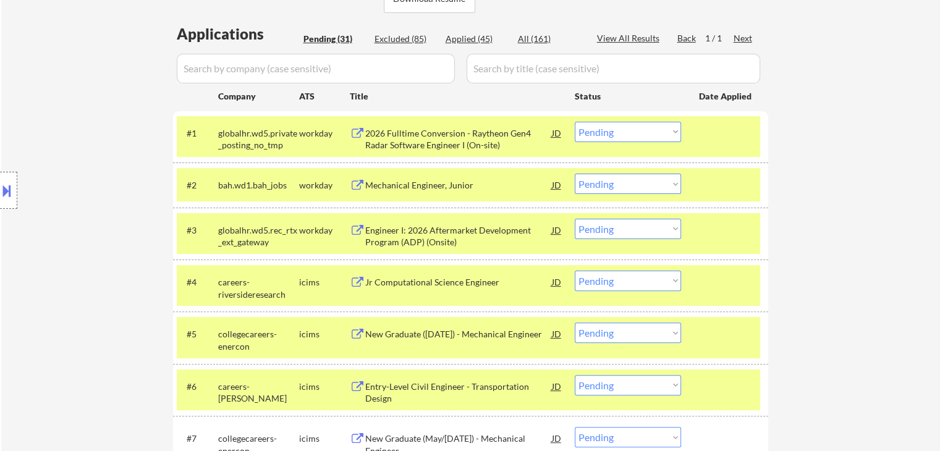
click at [631, 132] on select "Choose an option... Pending Applied Excluded (Questions) Excluded (Expired) Exc…" at bounding box center [628, 132] width 106 height 20
click at [575, 122] on select "Choose an option... Pending Applied Excluded (Questions) Excluded (Expired) Exc…" at bounding box center [628, 132] width 106 height 20
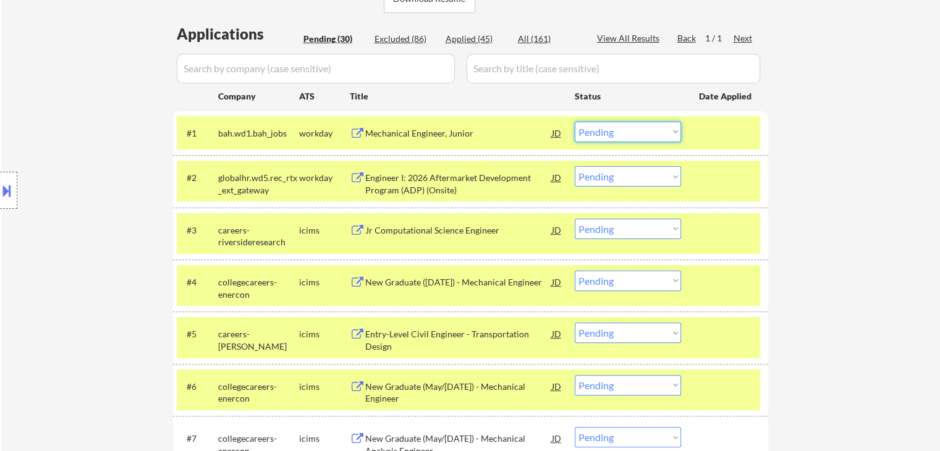
drag, startPoint x: 610, startPoint y: 132, endPoint x: 610, endPoint y: 140, distance: 8.0
click at [610, 134] on select "Choose an option... Pending Applied Excluded (Questions) Excluded (Expired) Exc…" at bounding box center [628, 132] width 106 height 20
click at [575, 122] on select "Choose an option... Pending Applied Excluded (Questions) Excluded (Expired) Exc…" at bounding box center [628, 132] width 106 height 20
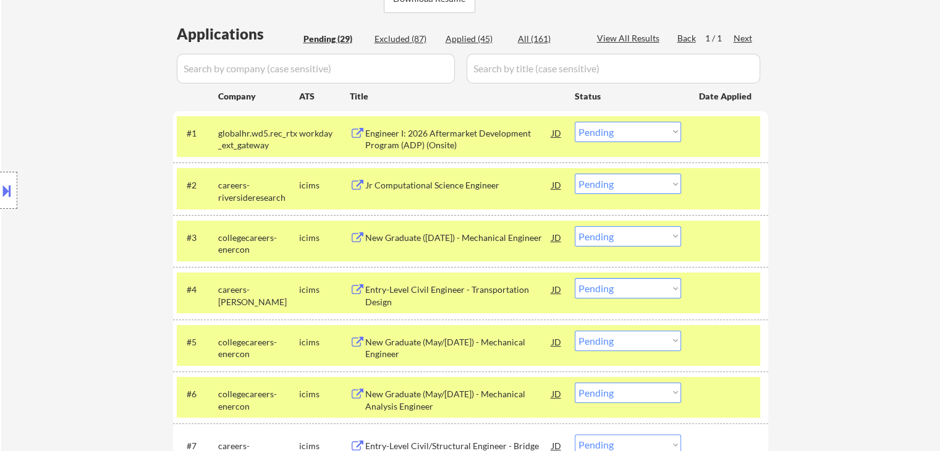
click at [640, 127] on select "Choose an option... Pending Applied Excluded (Questions) Excluded (Expired) Exc…" at bounding box center [628, 132] width 106 height 20
click at [575, 122] on select "Choose an option... Pending Applied Excluded (Questions) Excluded (Expired) Exc…" at bounding box center [628, 132] width 106 height 20
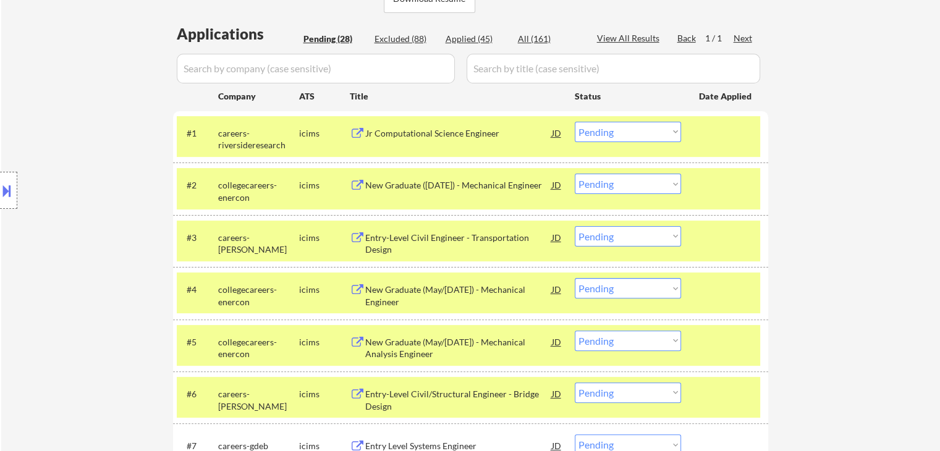
drag, startPoint x: 650, startPoint y: 131, endPoint x: 637, endPoint y: 122, distance: 15.1
click at [650, 131] on select "Choose an option... Pending Applied Excluded (Questions) Excluded (Expired) Exc…" at bounding box center [628, 132] width 106 height 20
click at [575, 122] on select "Choose an option... Pending Applied Excluded (Questions) Excluded (Expired) Exc…" at bounding box center [628, 132] width 106 height 20
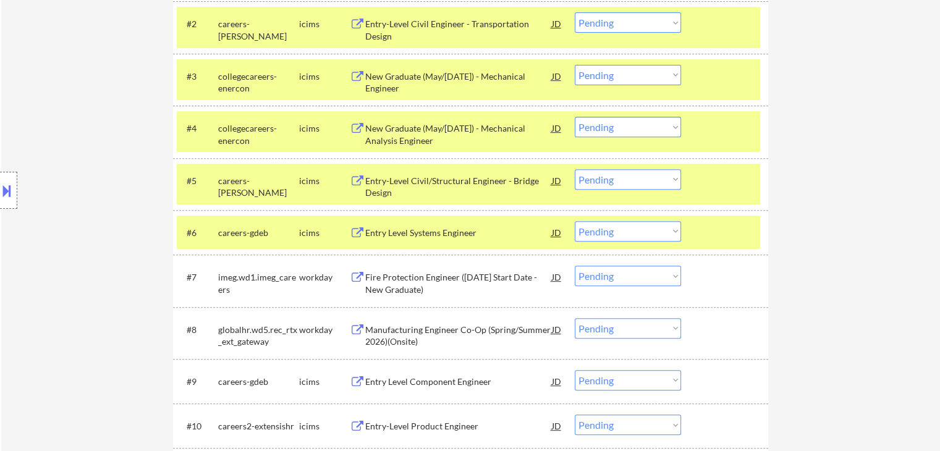
scroll to position [371, 0]
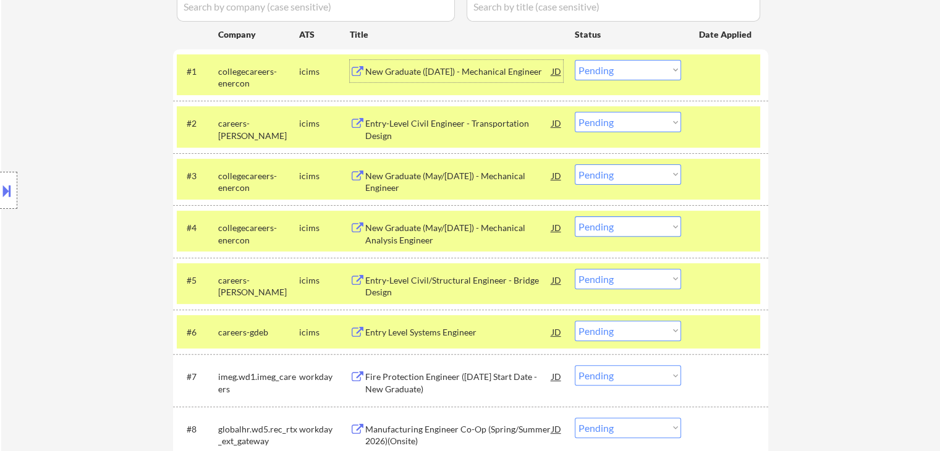
drag, startPoint x: 413, startPoint y: 70, endPoint x: 450, endPoint y: 134, distance: 74.2
click at [413, 70] on div "New Graduate ([DATE]) - Mechanical Engineer" at bounding box center [458, 72] width 187 height 12
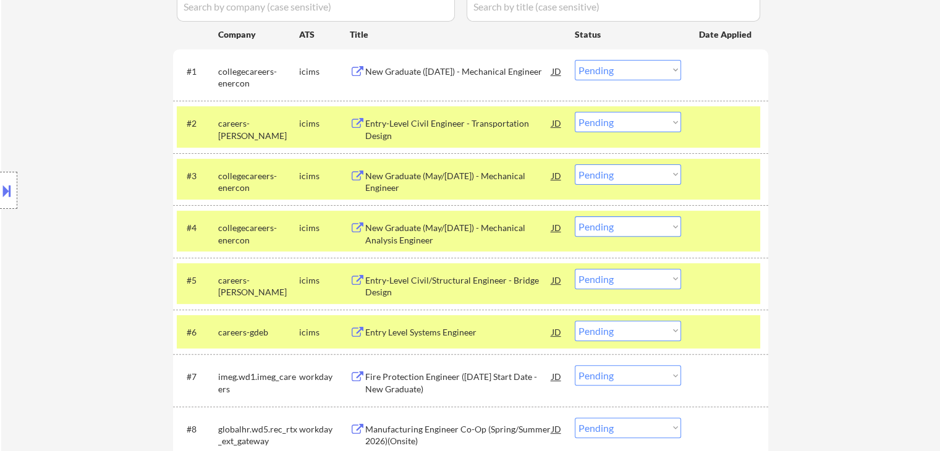
click at [413, 119] on div "Entry-Level Civil Engineer - Transportation Design" at bounding box center [458, 129] width 187 height 24
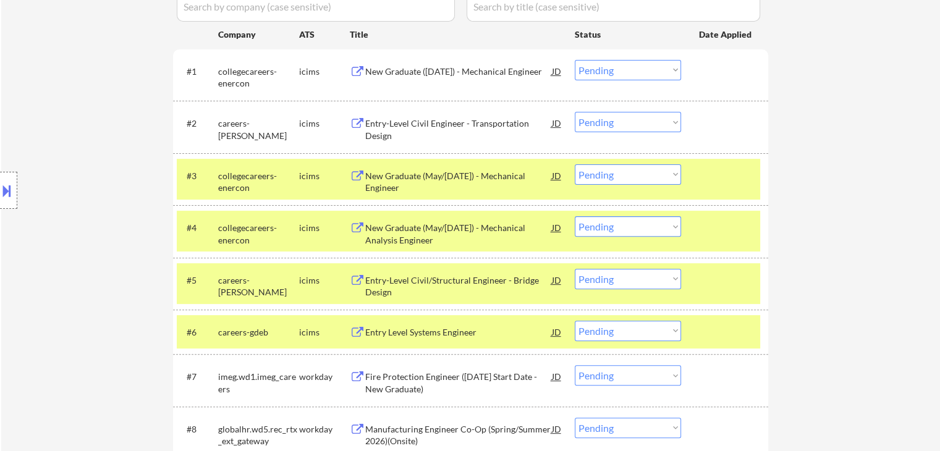
click at [398, 177] on div "New Graduate (May/[DATE]) - Mechanical Engineer" at bounding box center [458, 182] width 187 height 24
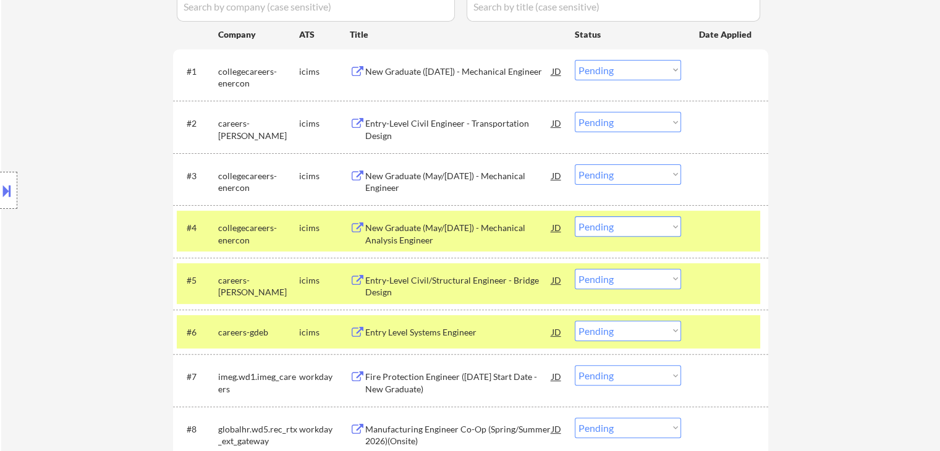
click at [394, 231] on div "New Graduate (May/[DATE]) - Mechanical Analysis Engineer" at bounding box center [458, 234] width 187 height 24
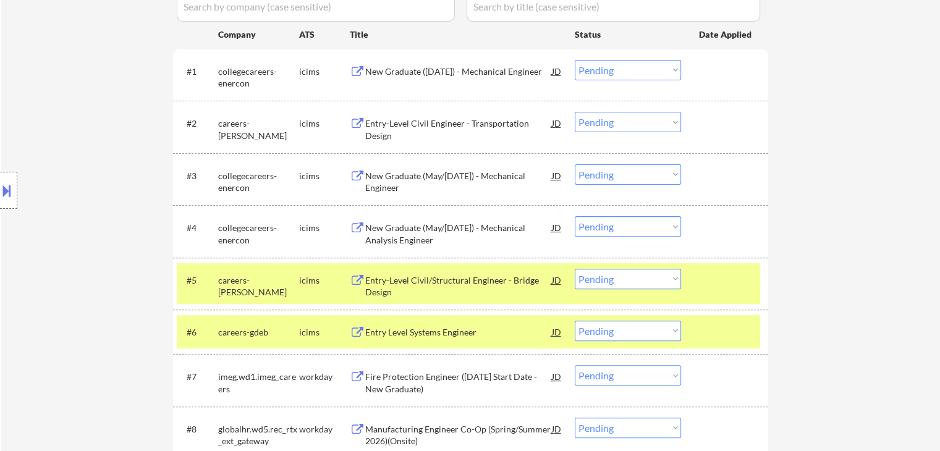
click at [395, 280] on div "Entry-Level Civil/Structural Engineer - Bridge Design" at bounding box center [458, 286] width 187 height 24
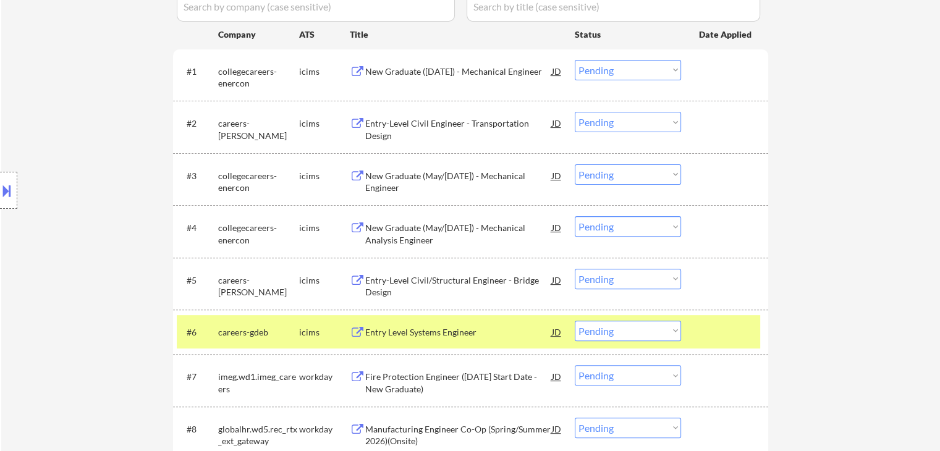
drag, startPoint x: 391, startPoint y: 327, endPoint x: 438, endPoint y: 239, distance: 100.4
click at [391, 327] on div "Entry Level Systems Engineer" at bounding box center [458, 332] width 187 height 12
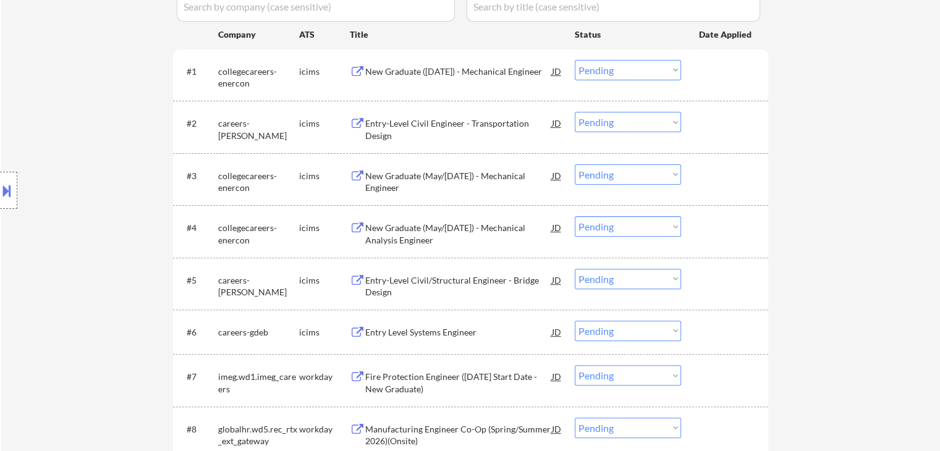
drag, startPoint x: 619, startPoint y: 73, endPoint x: 638, endPoint y: 266, distance: 194.4
click at [619, 74] on select "Choose an option... Pending Applied Excluded (Questions) Excluded (Expired) Exc…" at bounding box center [628, 70] width 106 height 20
select select ""excluded__location_""
click at [575, 60] on select "Choose an option... Pending Applied Excluded (Questions) Excluded (Expired) Exc…" at bounding box center [628, 70] width 106 height 20
click at [591, 177] on select "Choose an option... Pending Applied Excluded (Questions) Excluded (Expired) Exc…" at bounding box center [628, 174] width 106 height 20
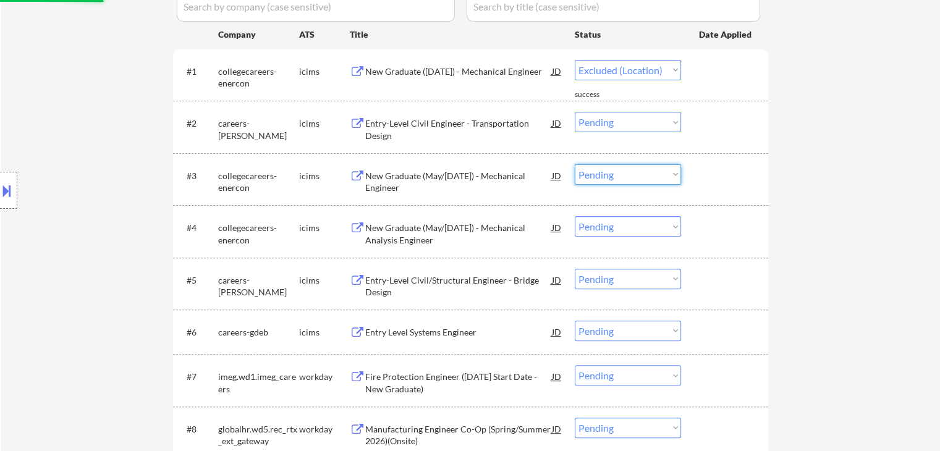
select select ""excluded__location_""
click at [575, 164] on select "Choose an option... Pending Applied Excluded (Questions) Excluded (Expired) Exc…" at bounding box center [628, 174] width 106 height 20
click at [615, 234] on select "Choose an option... Pending Applied Excluded (Questions) Excluded (Expired) Exc…" at bounding box center [628, 226] width 106 height 20
select select ""pending""
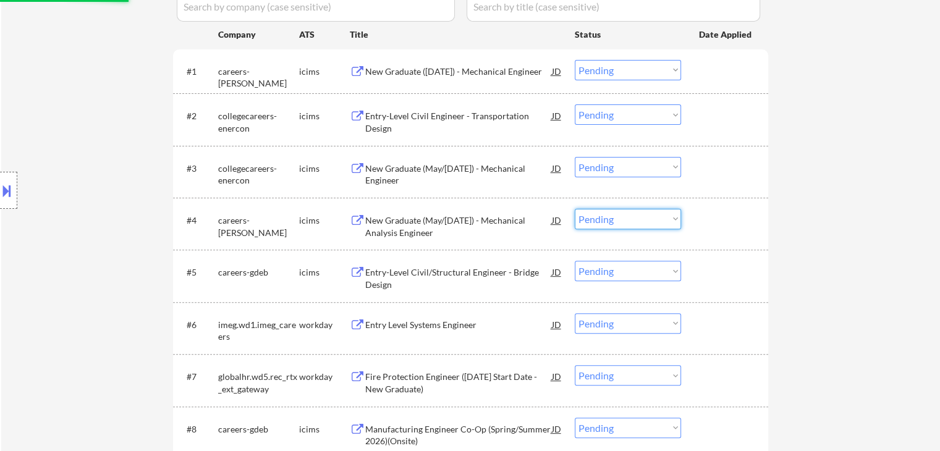
select select ""excluded__location_""
click at [575, 209] on select "Choose an option... Pending Applied Excluded (Questions) Excluded (Expired) Exc…" at bounding box center [628, 219] width 106 height 20
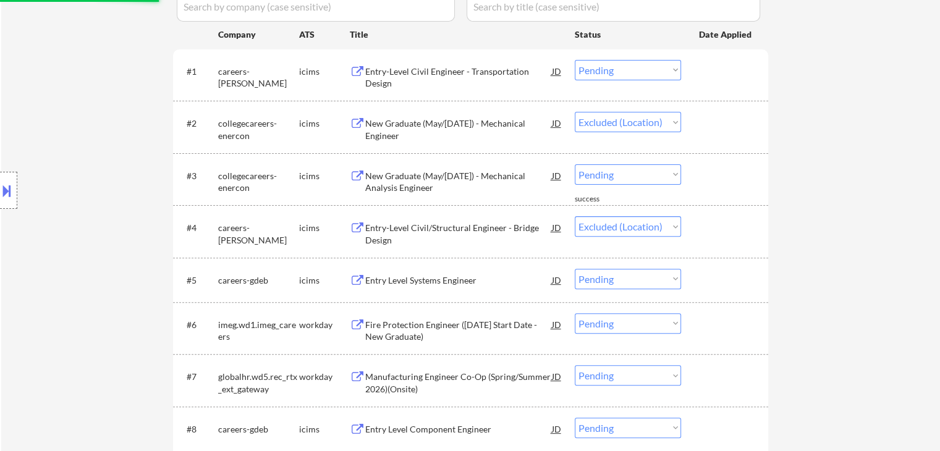
select select ""pending""
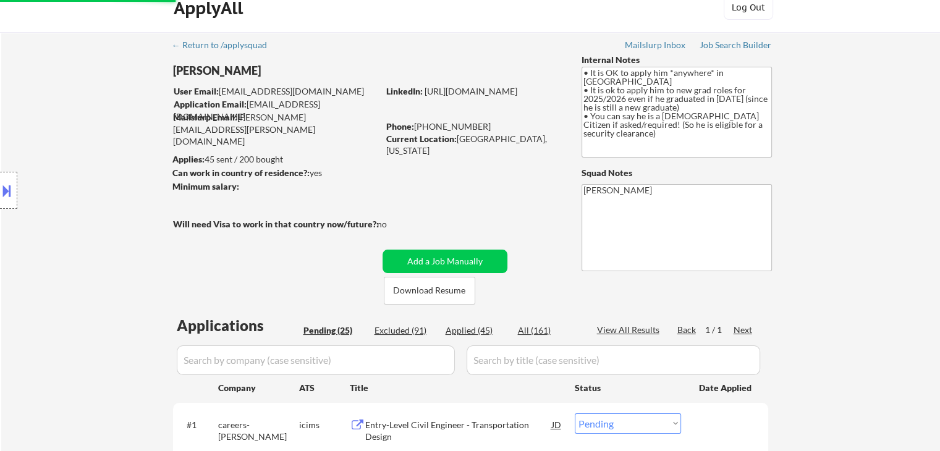
scroll to position [0, 0]
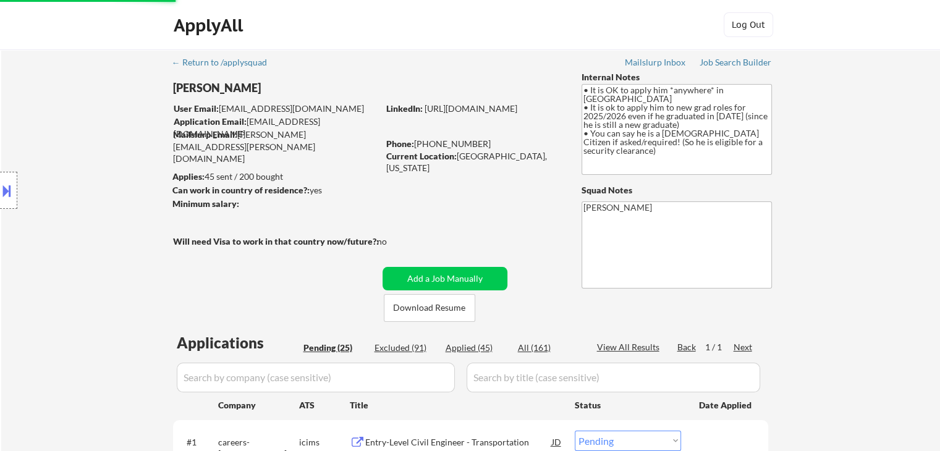
select select ""pending""
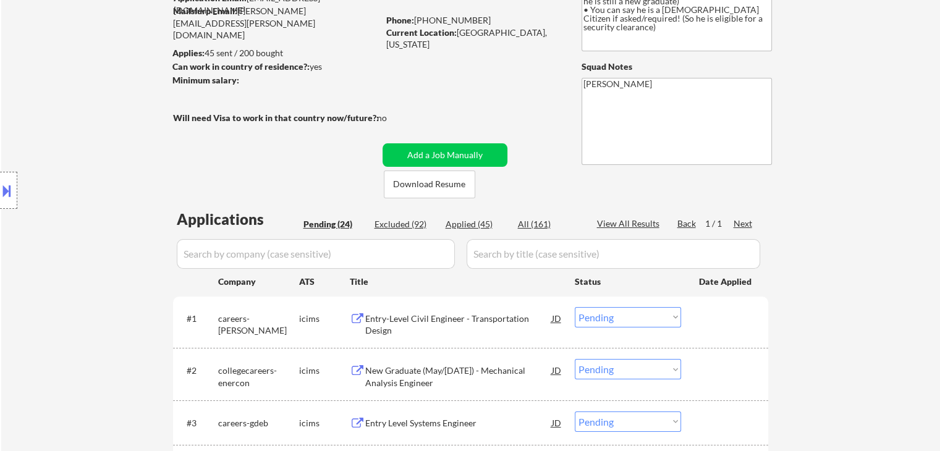
click at [130, 176] on div "Location Inclusions: country:[GEOGRAPHIC_DATA]" at bounding box center [110, 190] width 221 height 229
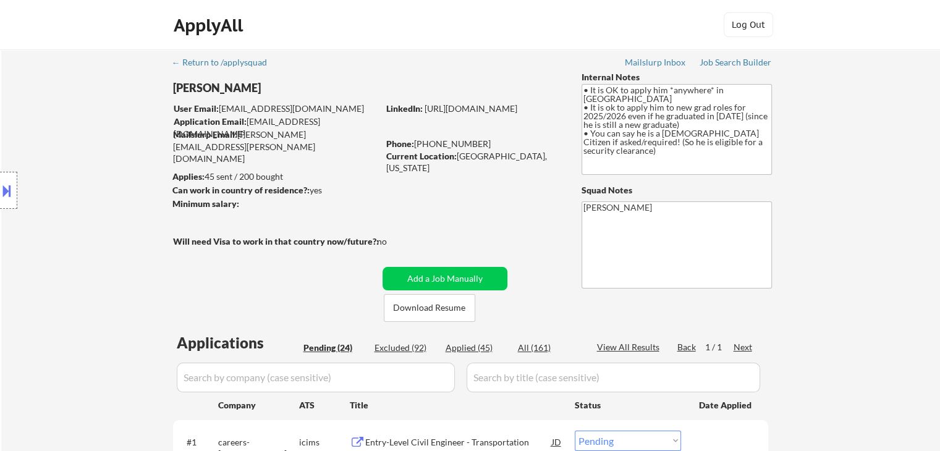
click at [161, 224] on div "Location Inclusions: country:[GEOGRAPHIC_DATA]" at bounding box center [110, 190] width 221 height 229
click at [50, 109] on div "Location Inclusions: country:[GEOGRAPHIC_DATA]" at bounding box center [110, 190] width 221 height 229
